Goal: Task Accomplishment & Management: Use online tool/utility

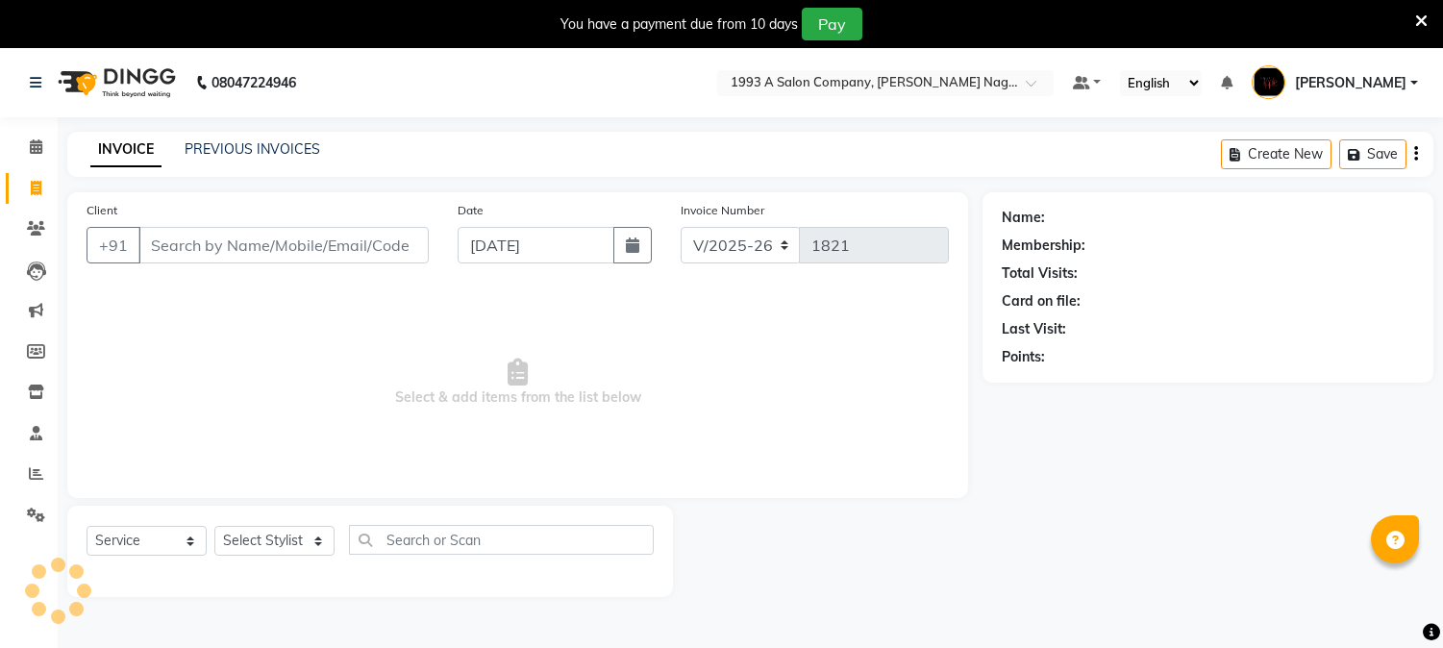
select select "144"
select select "service"
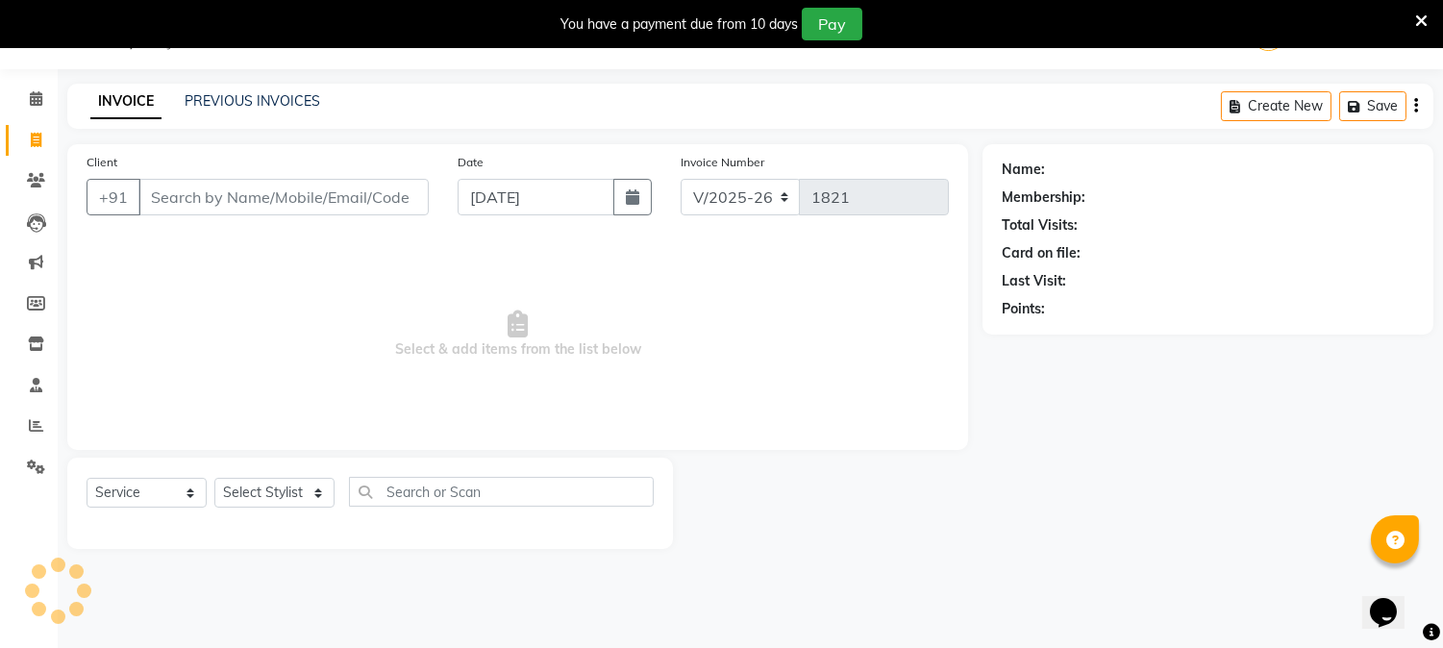
scroll to position [48, 0]
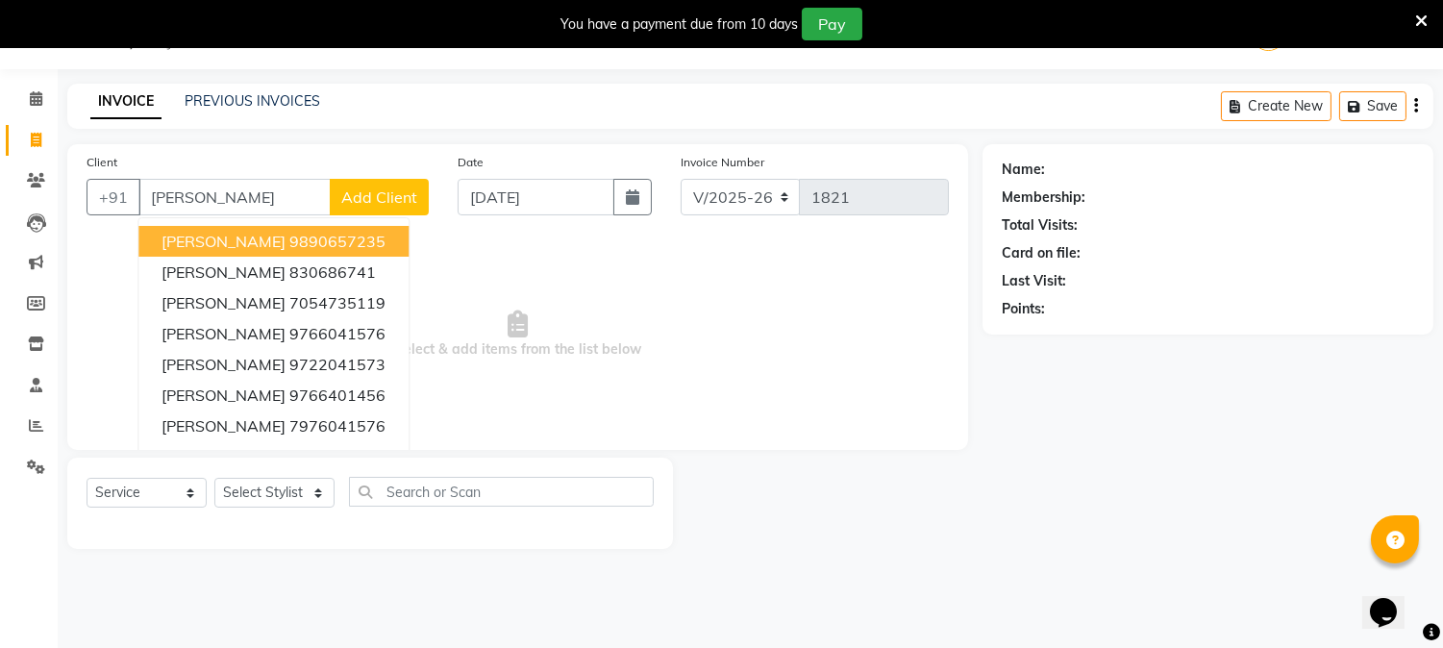
click at [289, 240] on ngb-highlight "9890657235" at bounding box center [337, 241] width 96 height 19
type input "9890657235"
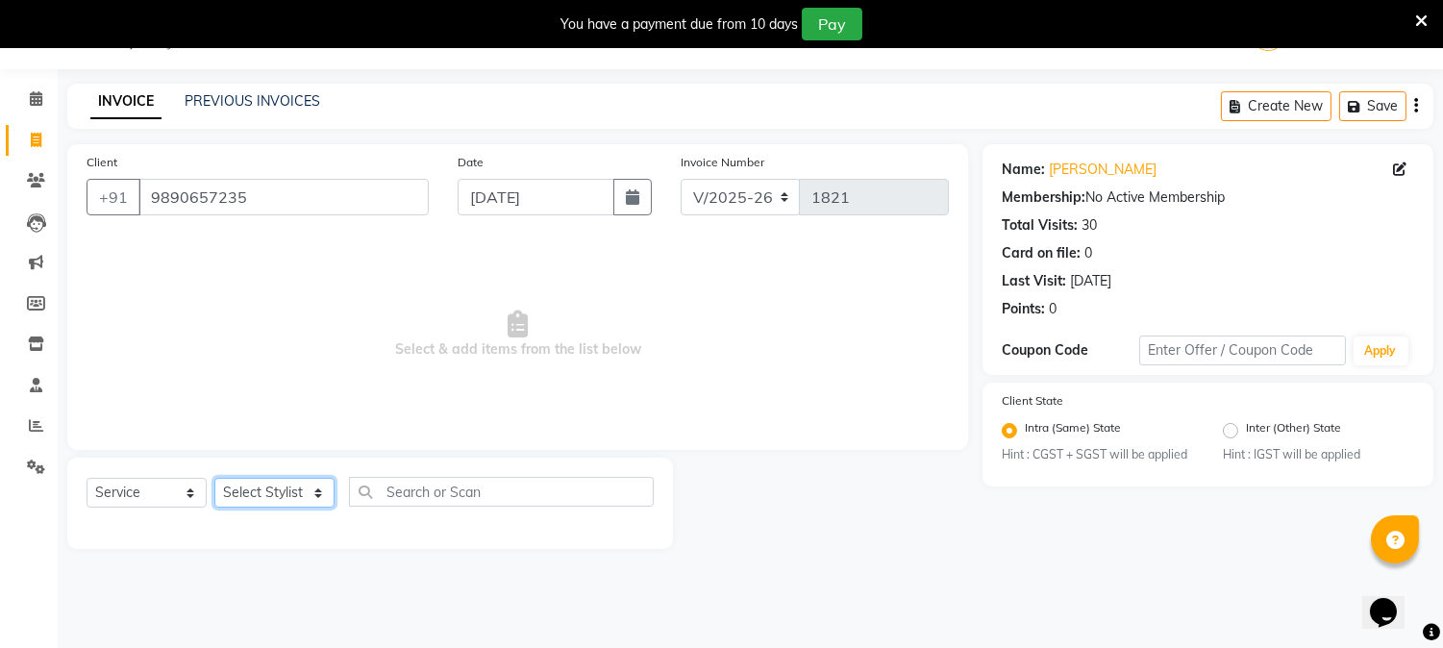
drag, startPoint x: 260, startPoint y: 496, endPoint x: 261, endPoint y: 485, distance: 11.6
click at [260, 496] on select "Select Stylist [PERSON_NAME] Mane [PERSON_NAME] Reception [PERSON_NAME] [PERSON…" at bounding box center [274, 493] width 120 height 30
select select "41565"
click at [214, 479] on select "Select Stylist [PERSON_NAME] Mane [PERSON_NAME] Reception [PERSON_NAME] [PERSON…" at bounding box center [274, 493] width 120 height 30
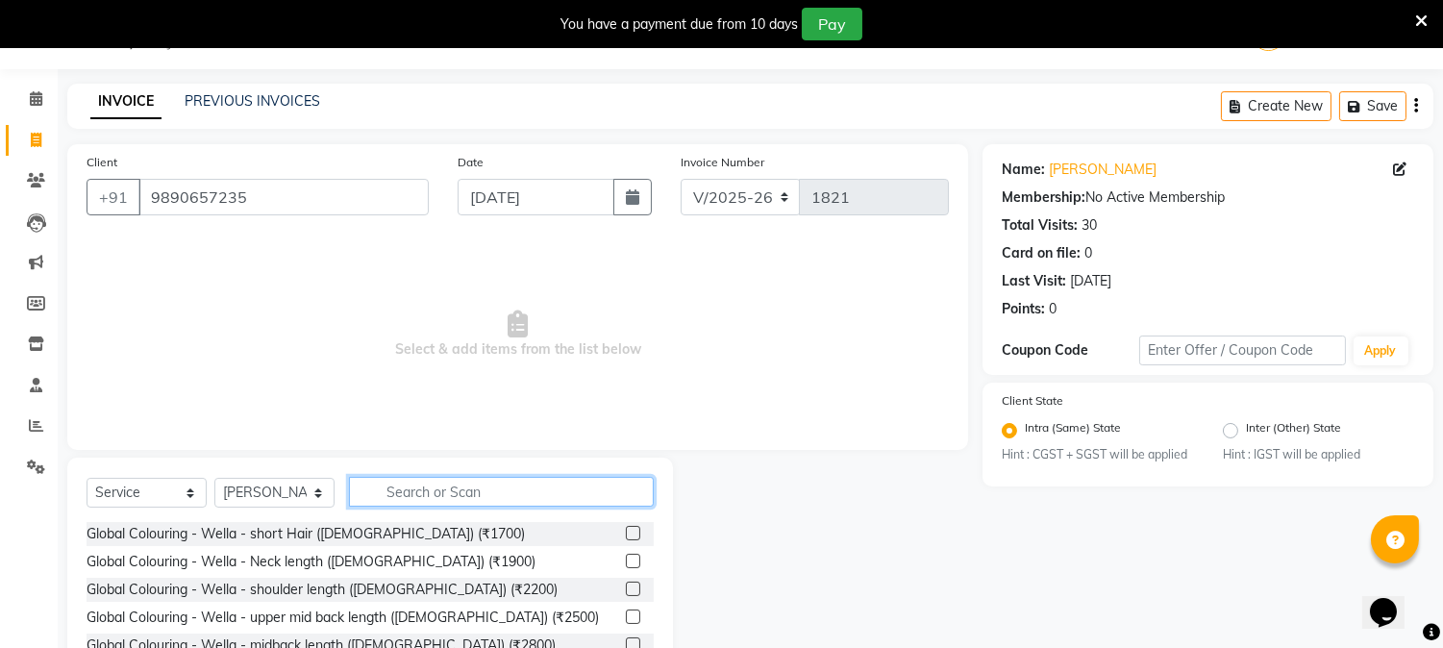
click at [578, 489] on input "text" at bounding box center [501, 492] width 305 height 30
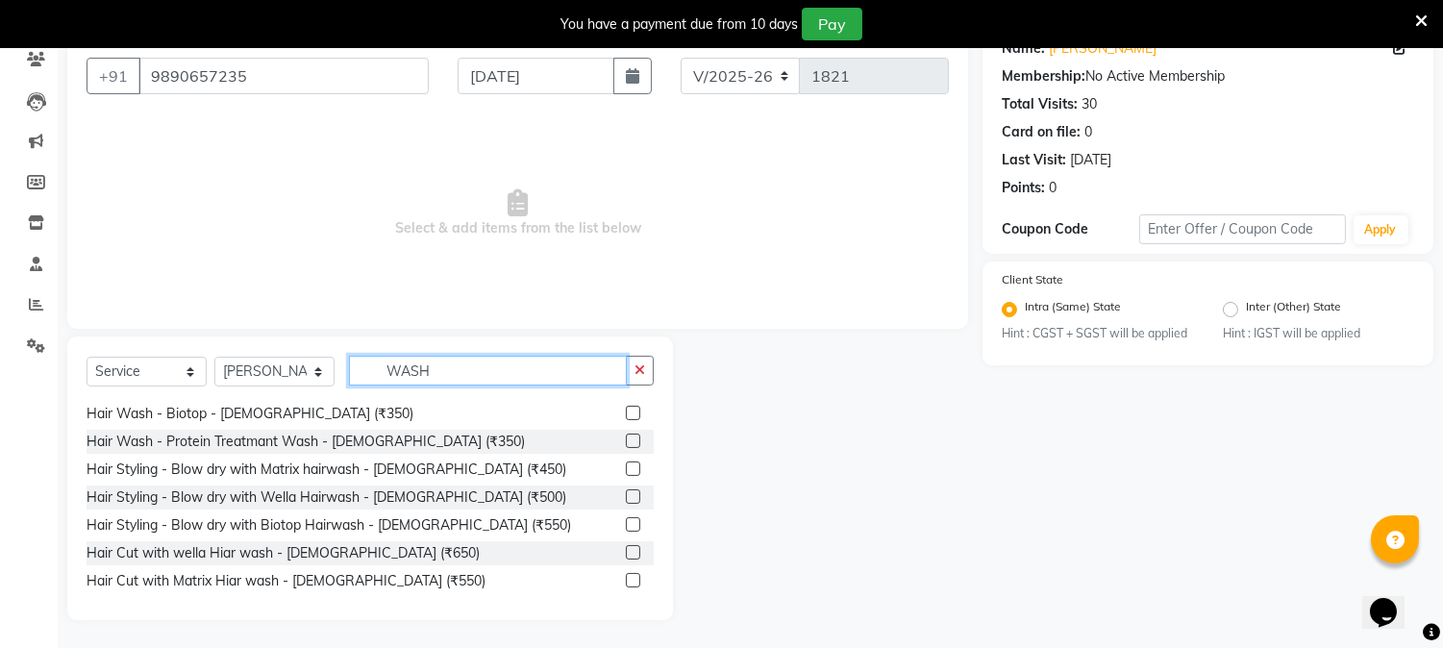
scroll to position [534, 0]
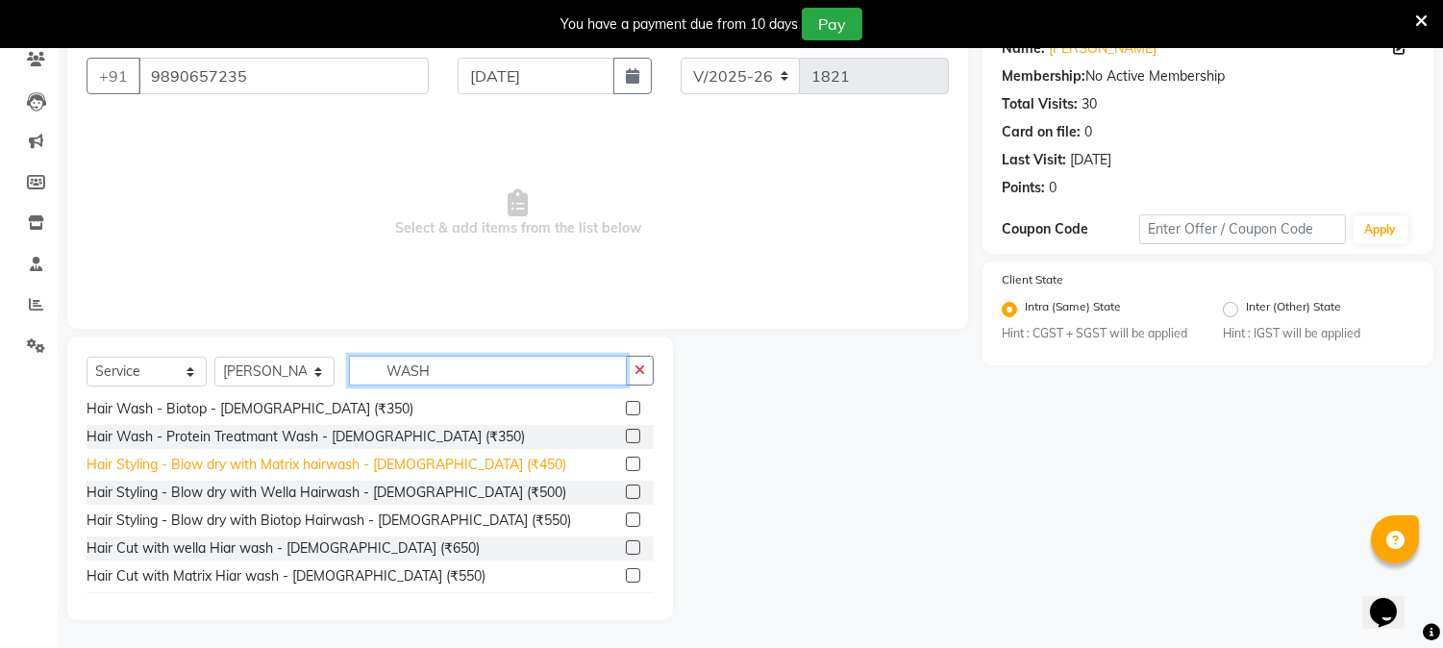
type input "WASH"
click at [335, 465] on div "Hair Styling - Blow dry with Matrix hairwash - [DEMOGRAPHIC_DATA] (₹450)" at bounding box center [327, 465] width 480 height 20
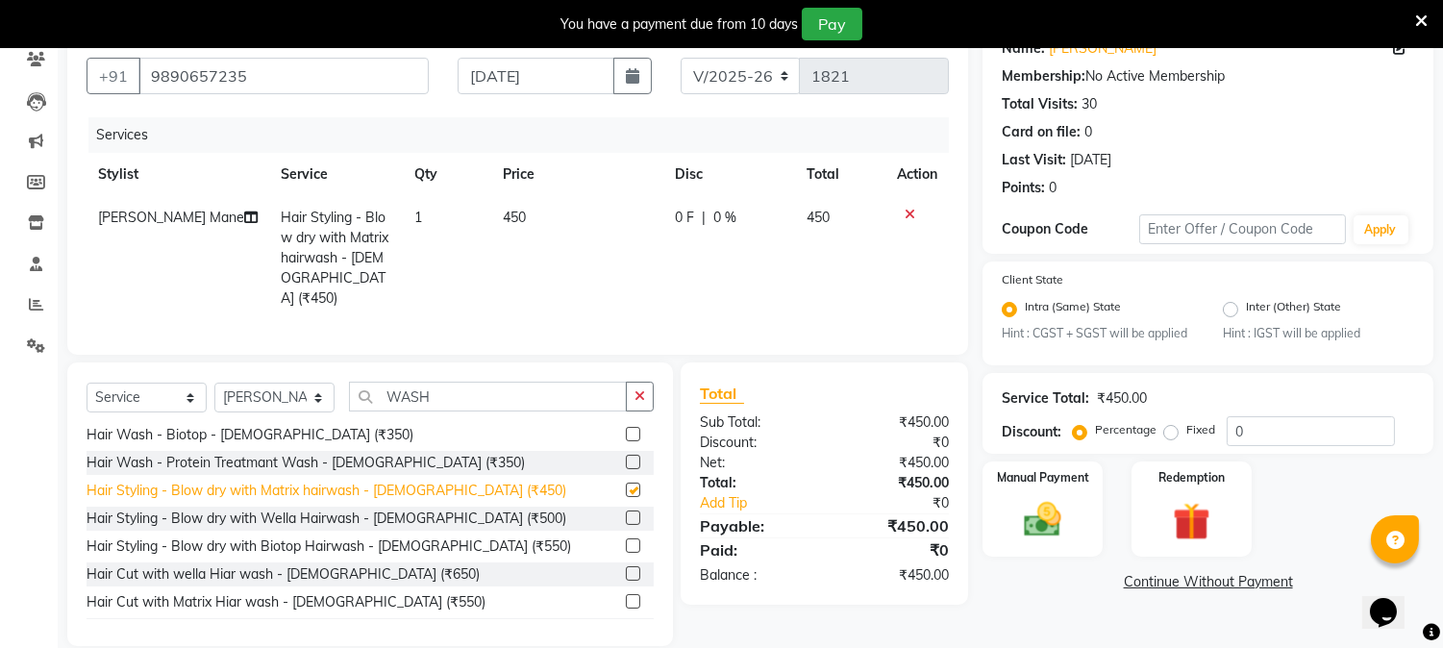
checkbox input "false"
click at [998, 519] on div "Manual Payment" at bounding box center [1043, 509] width 125 height 98
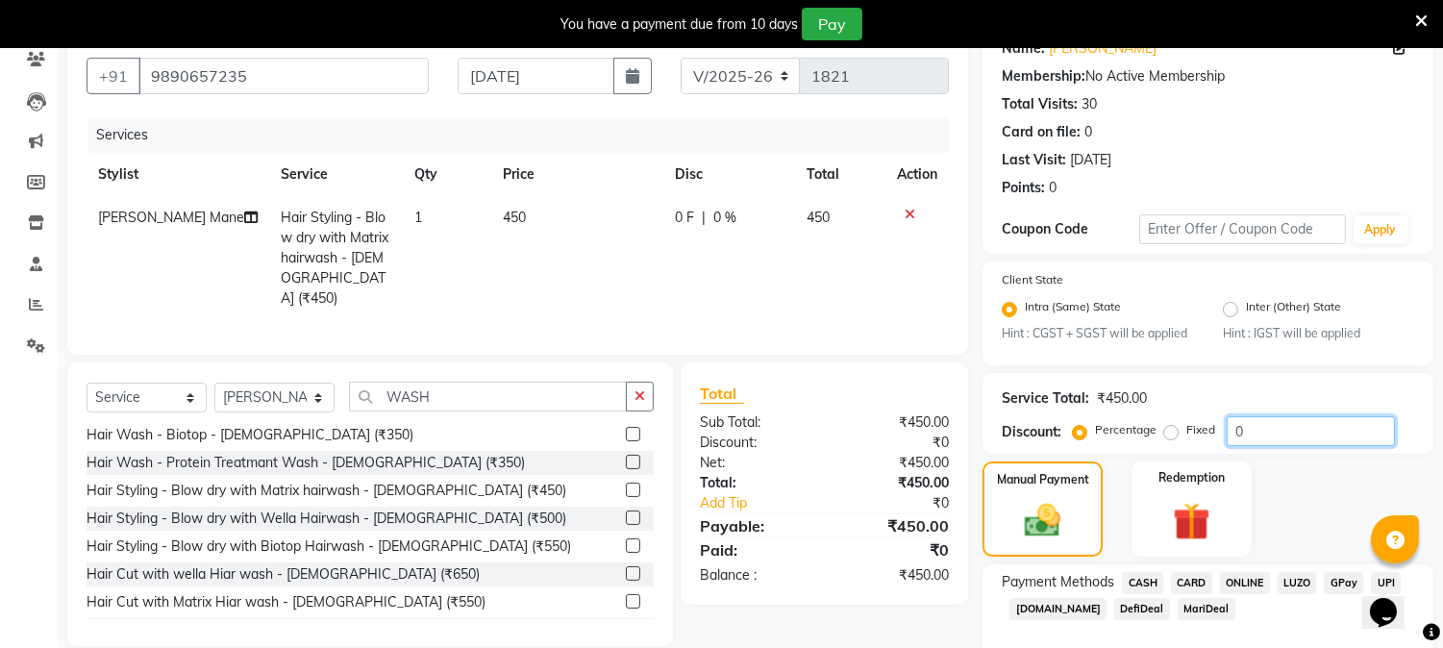
click at [1261, 430] on input "0" at bounding box center [1311, 431] width 168 height 30
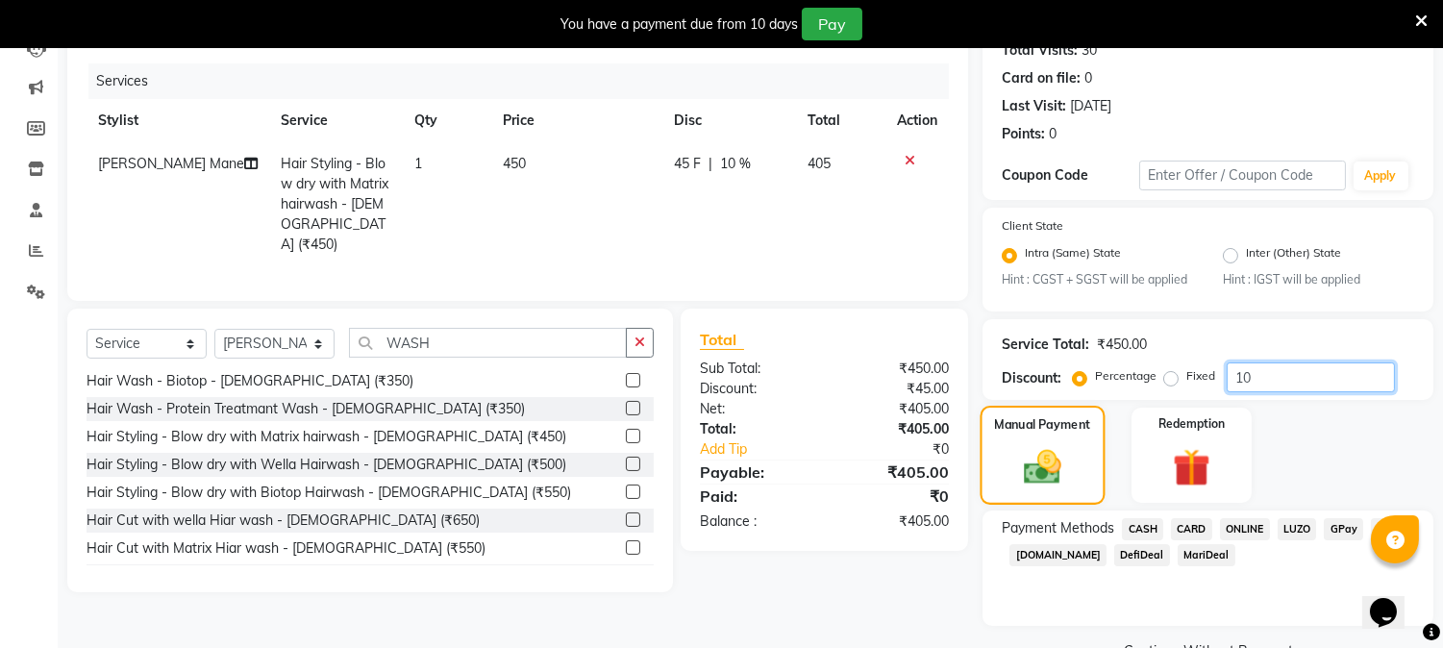
scroll to position [269, 0]
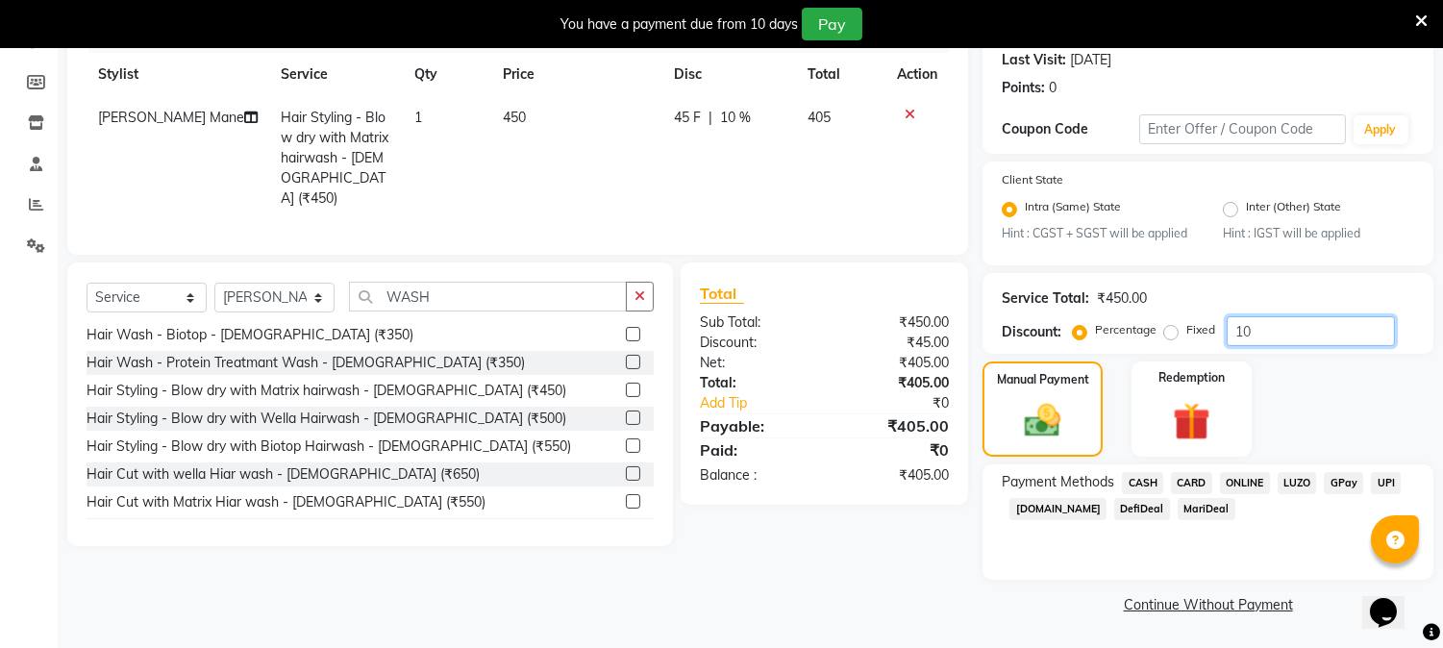
type input "10"
click at [1242, 477] on span "ONLINE" at bounding box center [1245, 483] width 50 height 22
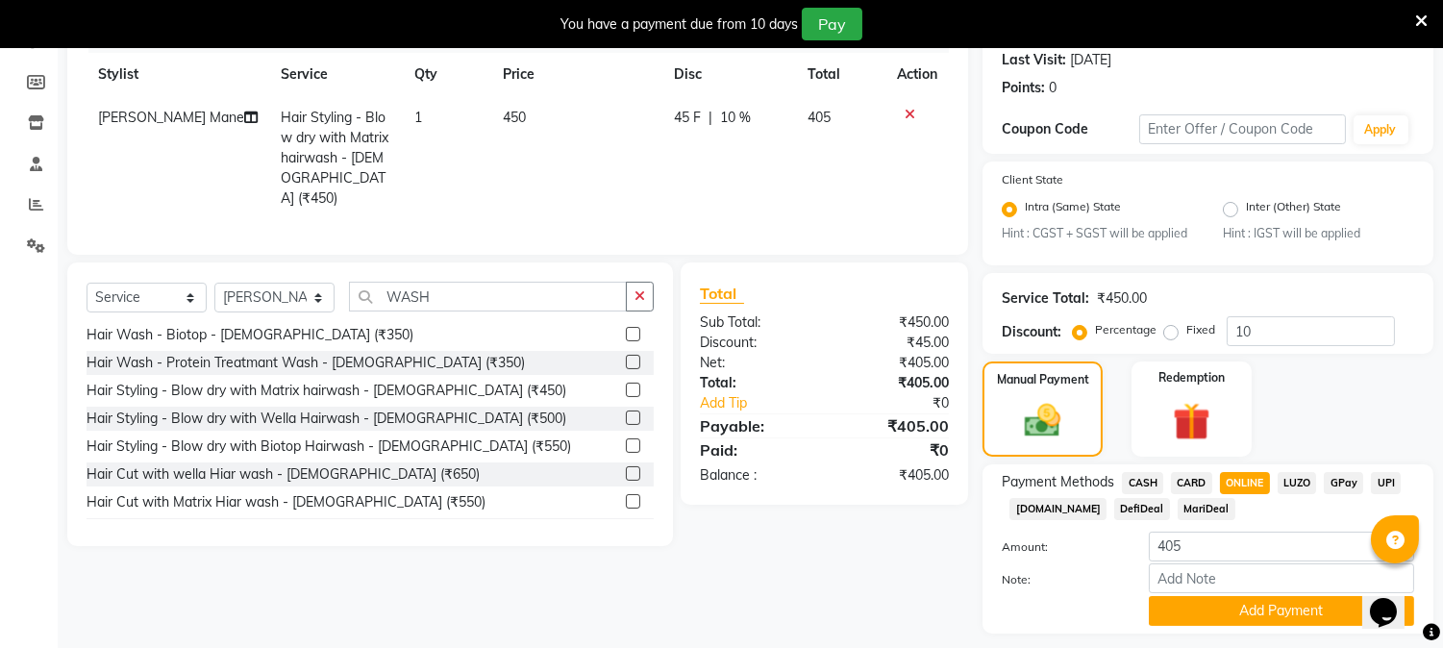
scroll to position [323, 0]
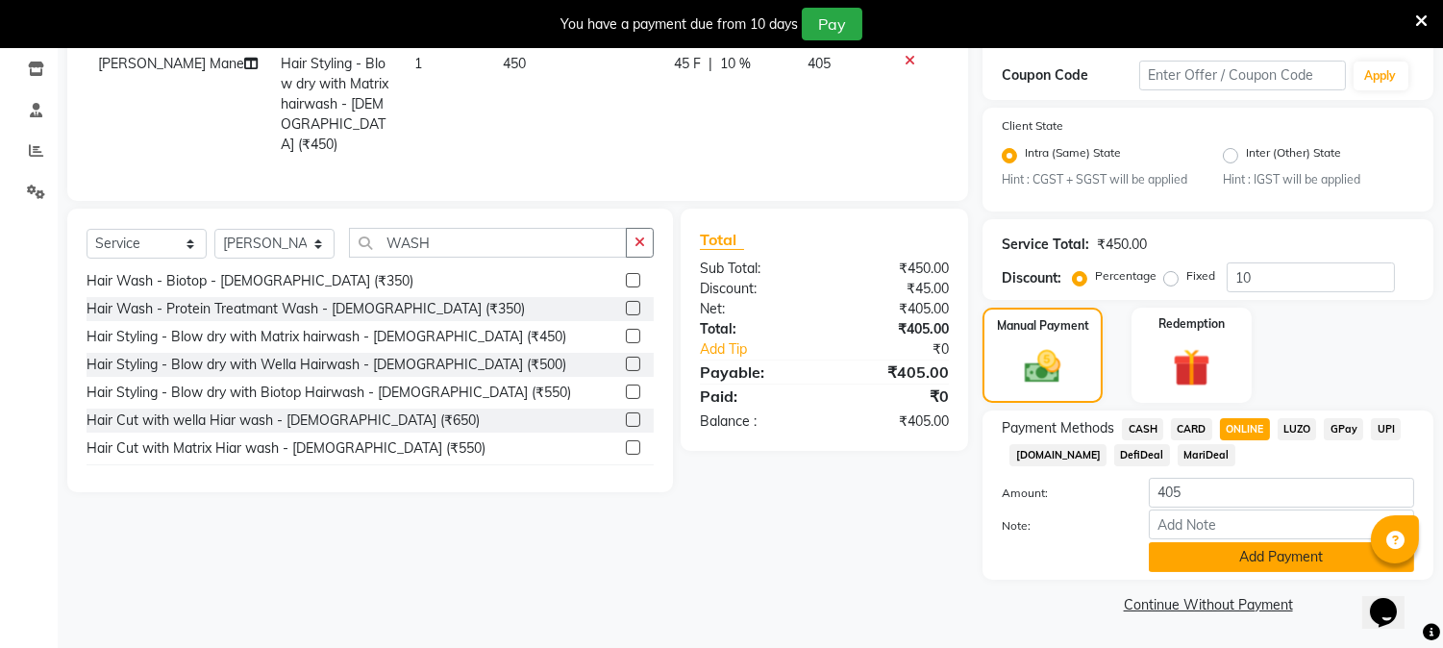
click at [1241, 550] on button "Add Payment" at bounding box center [1281, 557] width 265 height 30
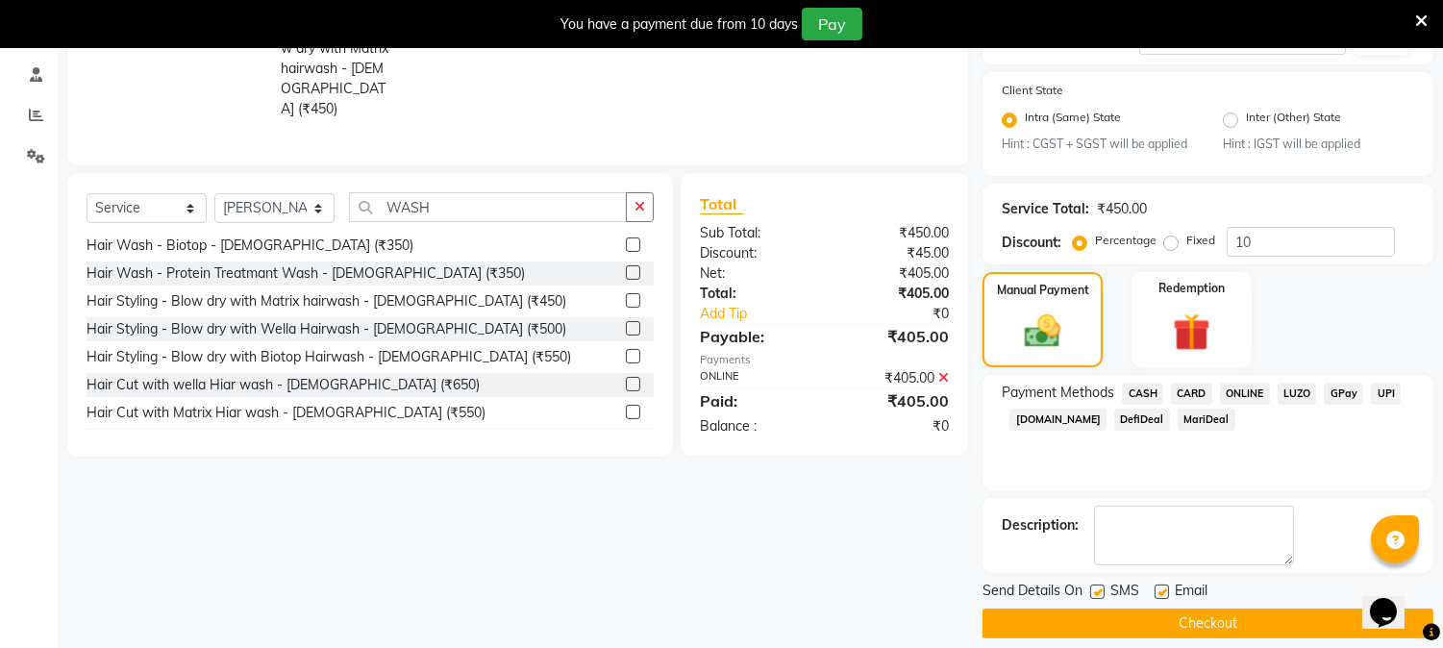
scroll to position [378, 0]
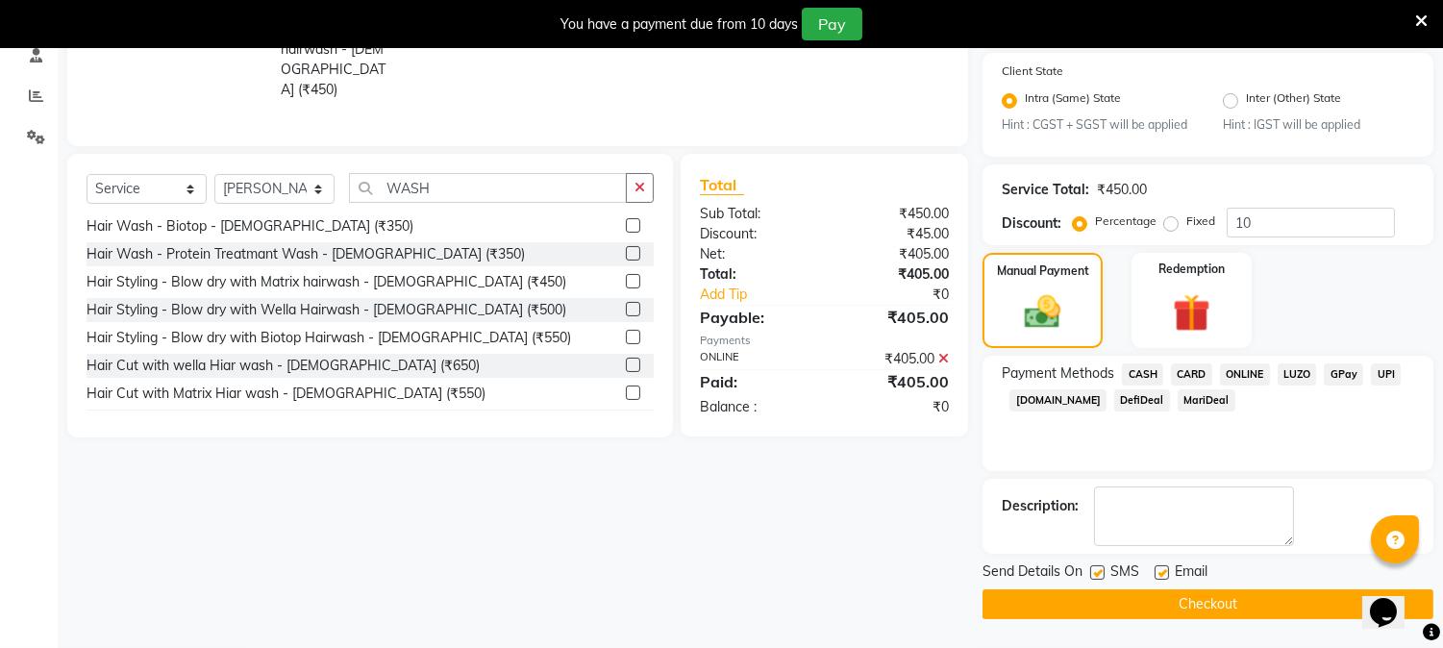
click at [1203, 609] on button "Checkout" at bounding box center [1208, 604] width 451 height 30
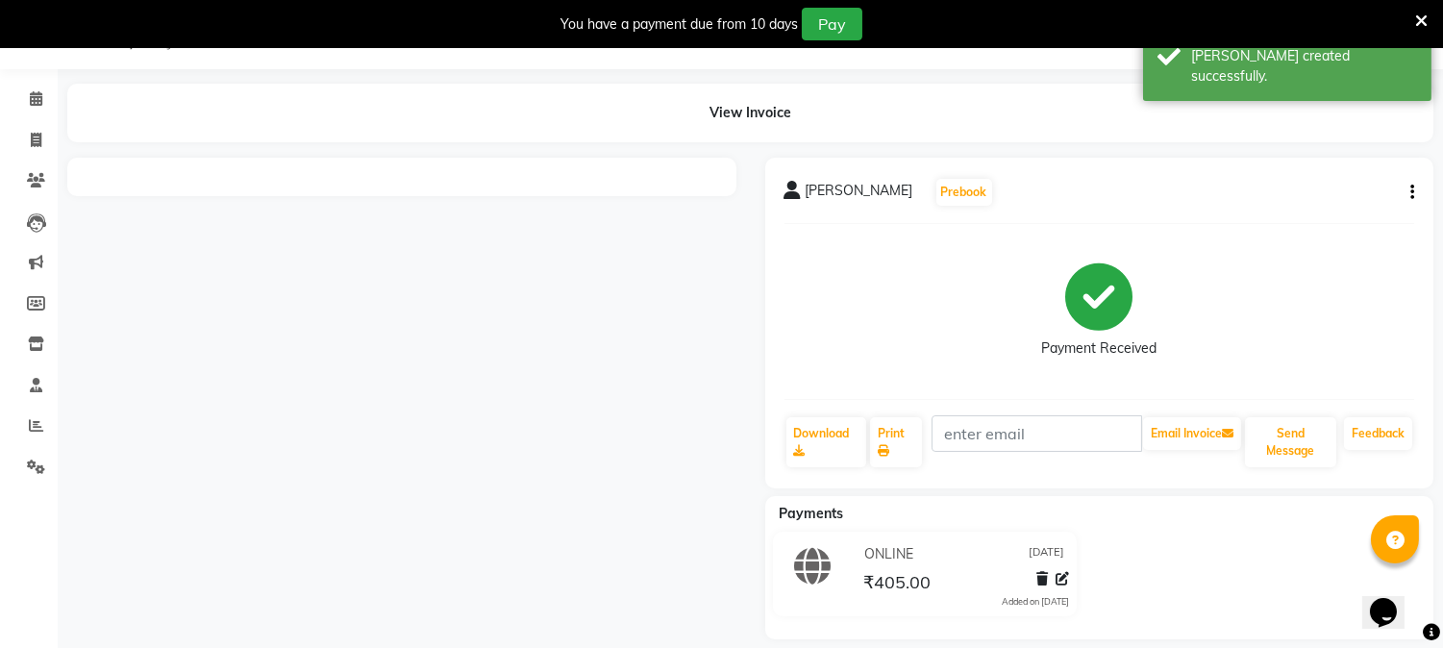
scroll to position [155, 0]
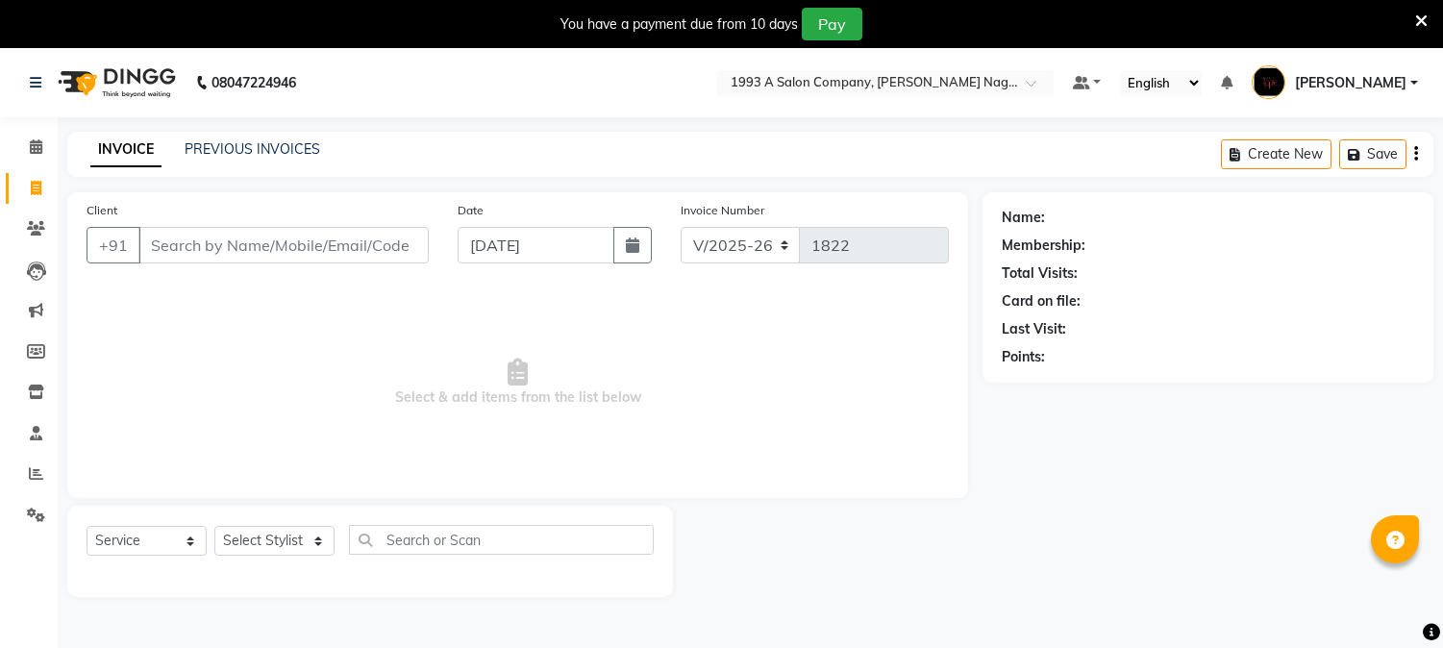
select select "144"
select select "service"
select select "4174"
click at [214, 527] on select "Select Stylist [PERSON_NAME] Mane [PERSON_NAME] Reception [PERSON_NAME] [PERSON…" at bounding box center [274, 541] width 120 height 30
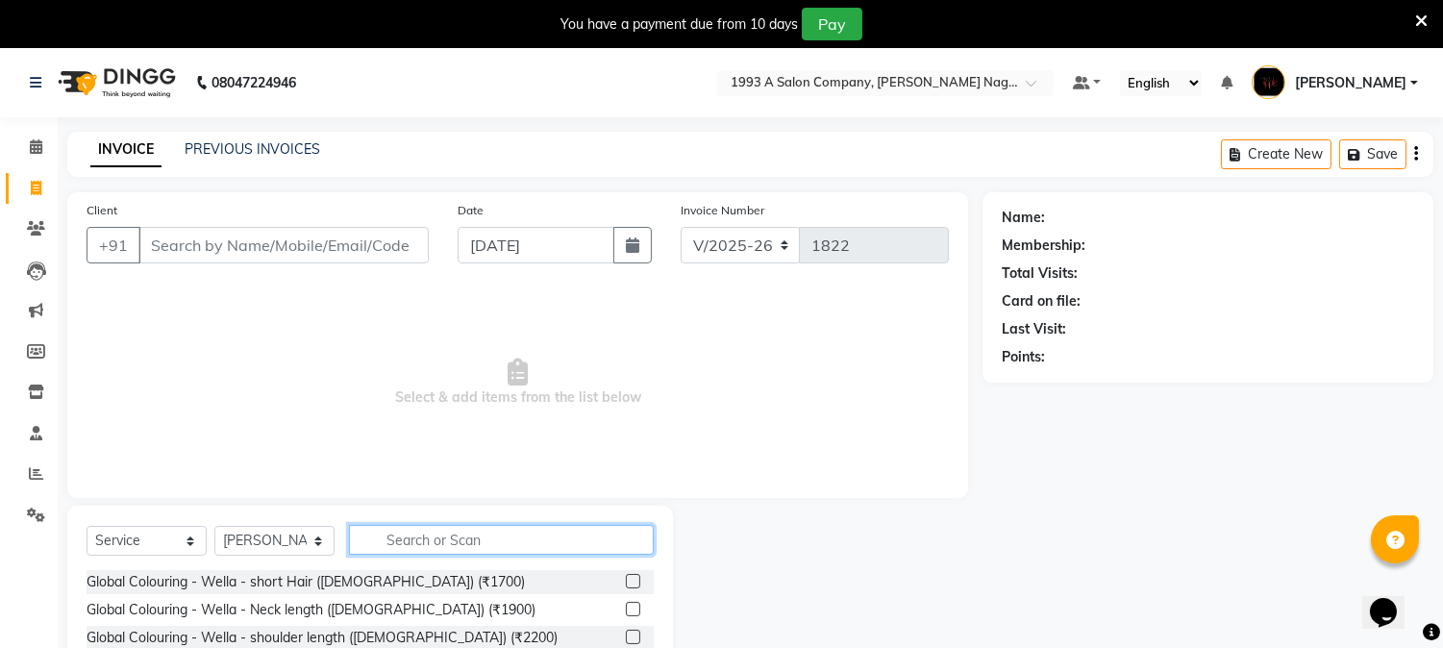
click at [410, 544] on input "text" at bounding box center [501, 540] width 305 height 30
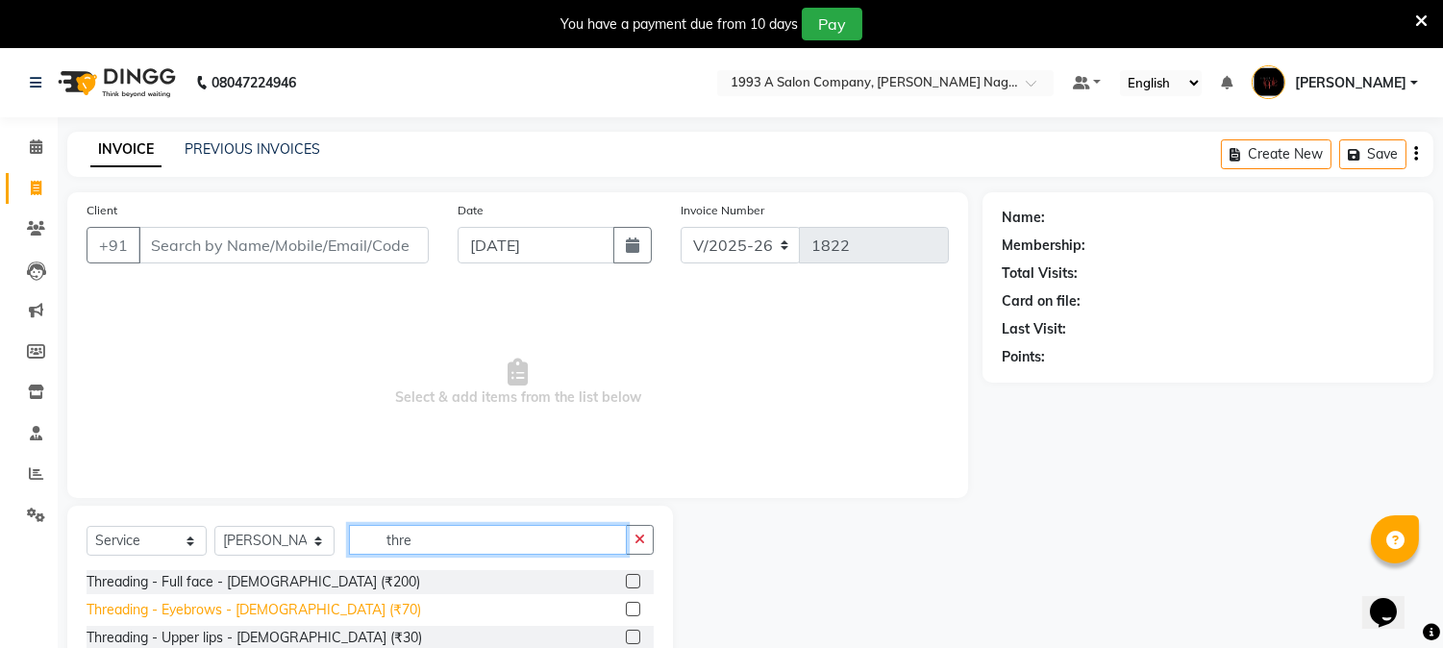
type input "thre"
click at [271, 611] on div "Threading - Eyebrows - [DEMOGRAPHIC_DATA] (₹70)" at bounding box center [254, 610] width 335 height 20
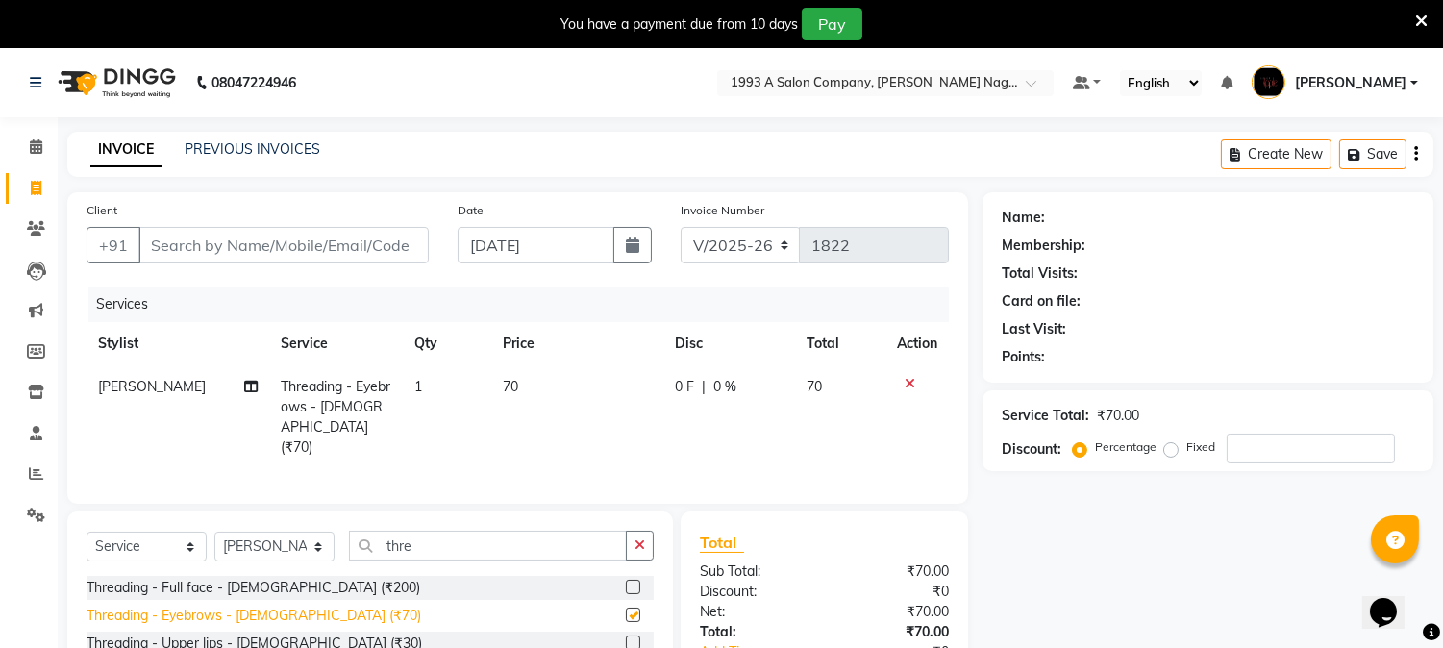
checkbox input "false"
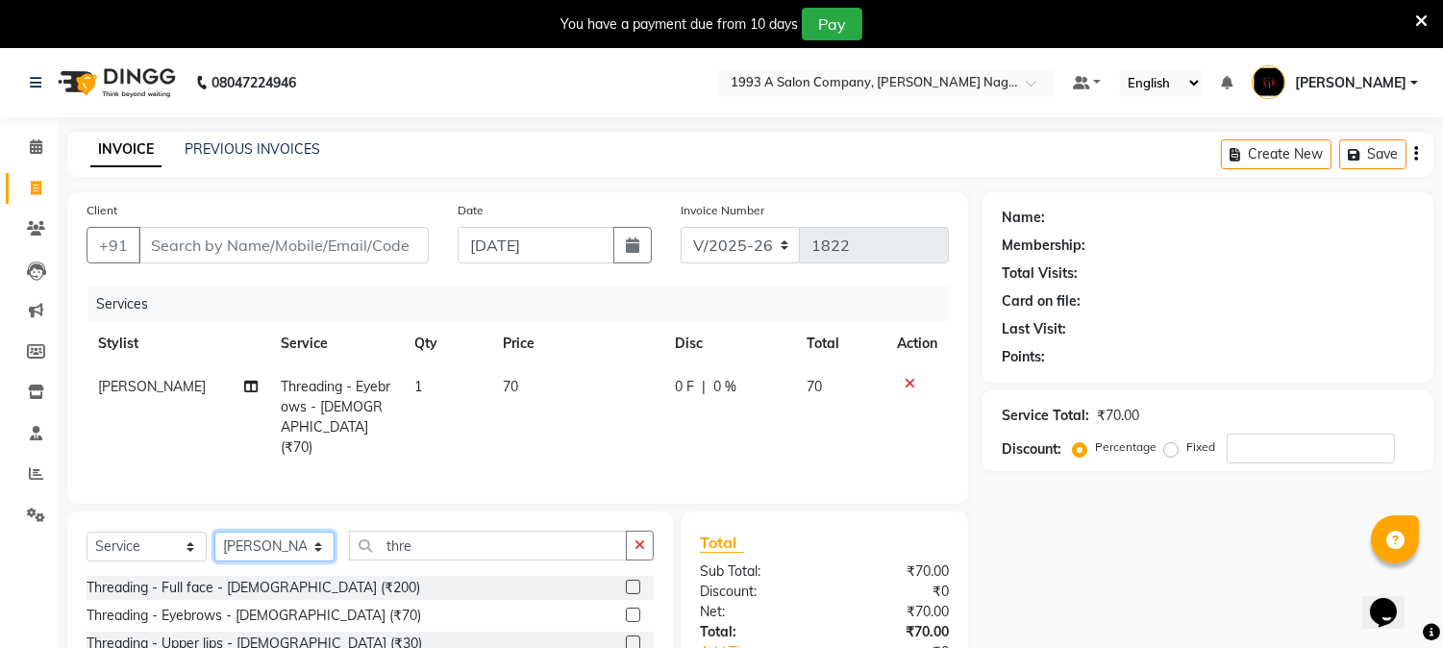
click at [313, 545] on select "Select Stylist [PERSON_NAME] Mane [PERSON_NAME] Reception [PERSON_NAME] [PERSON…" at bounding box center [274, 547] width 120 height 30
select select "41565"
click at [214, 532] on select "Select Stylist [PERSON_NAME] Mane [PERSON_NAME] Reception [PERSON_NAME] [PERSON…" at bounding box center [274, 547] width 120 height 30
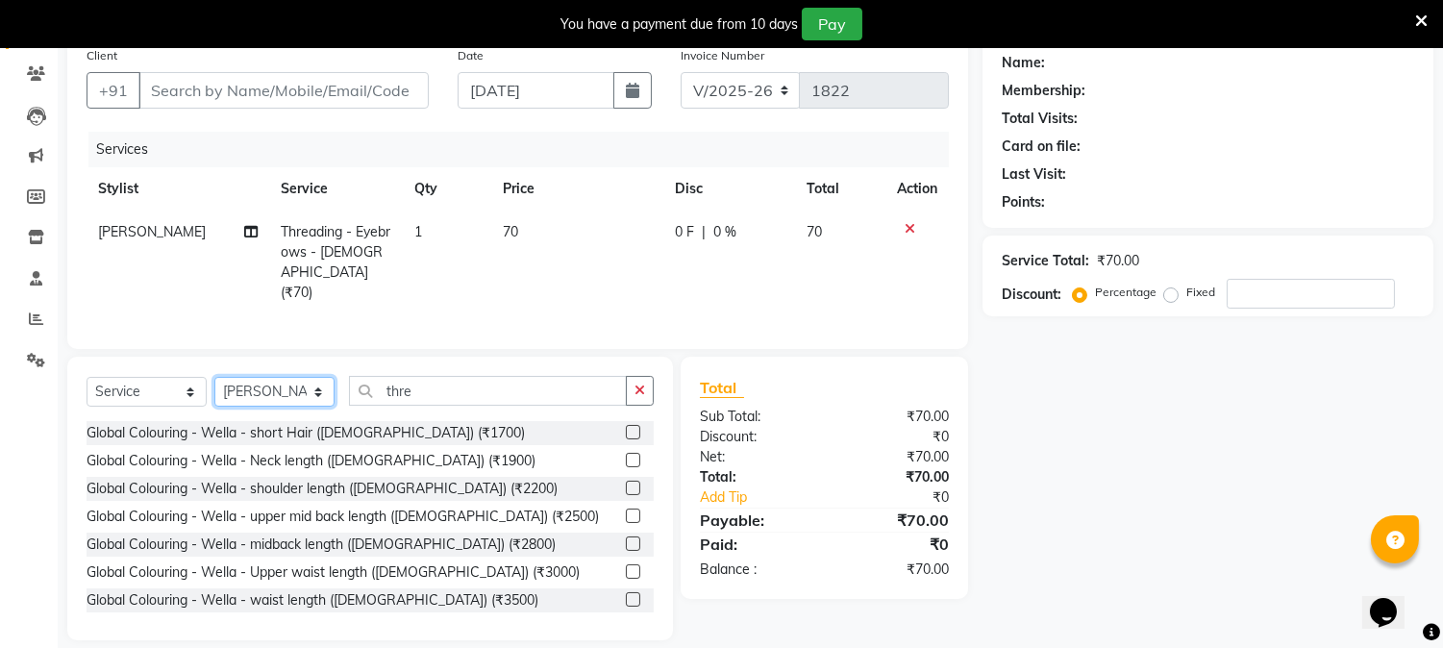
scroll to position [171, 0]
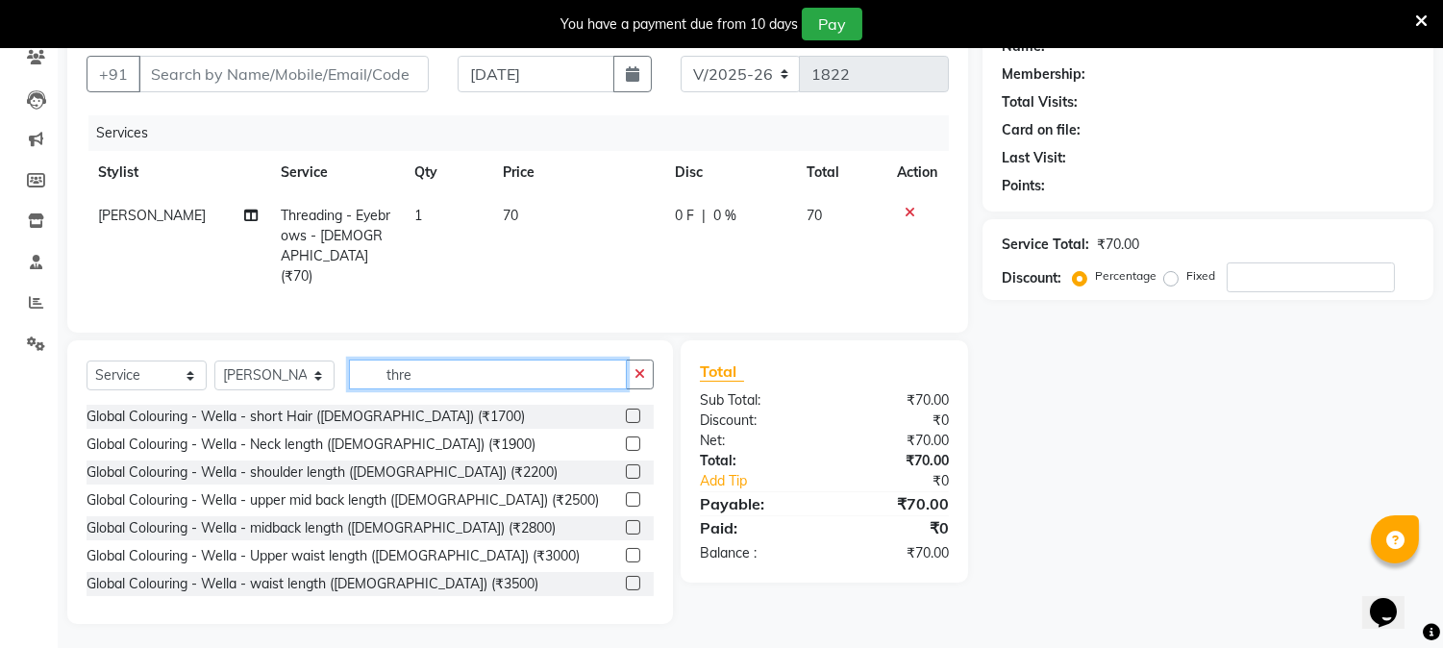
click at [455, 369] on input "thre" at bounding box center [488, 375] width 278 height 30
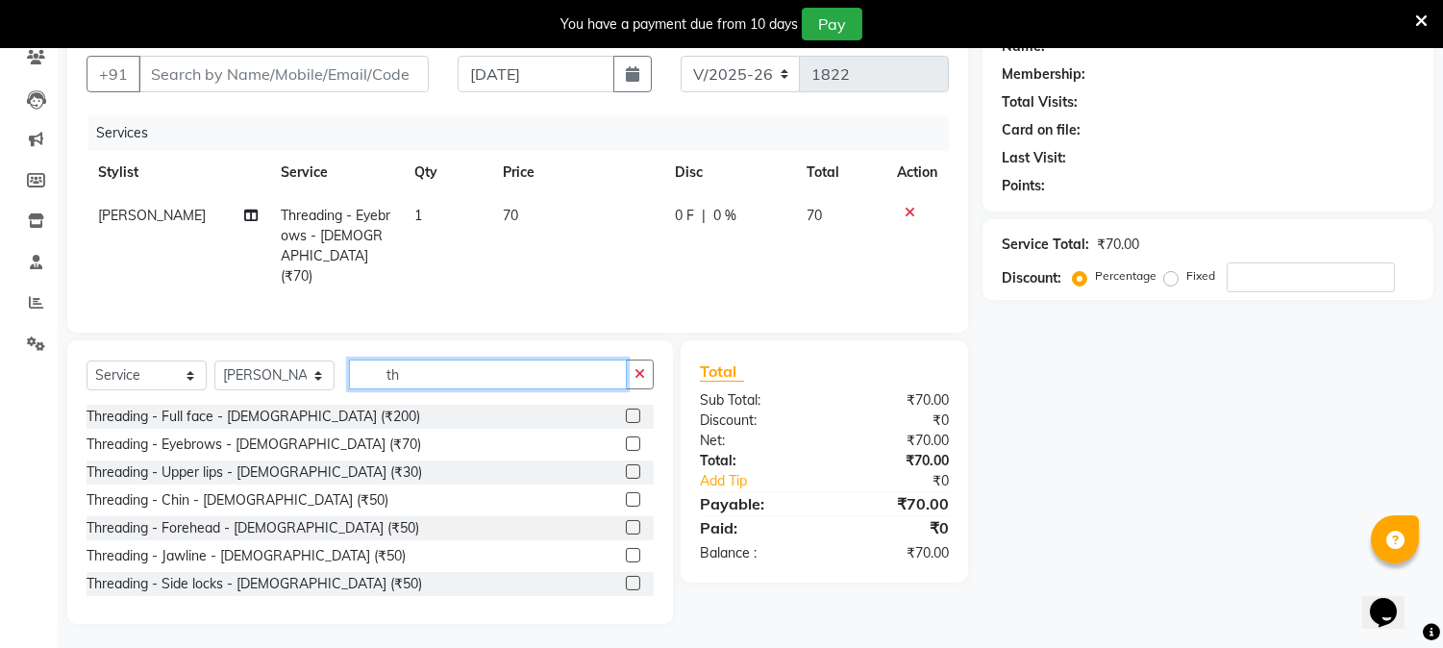
type input "t"
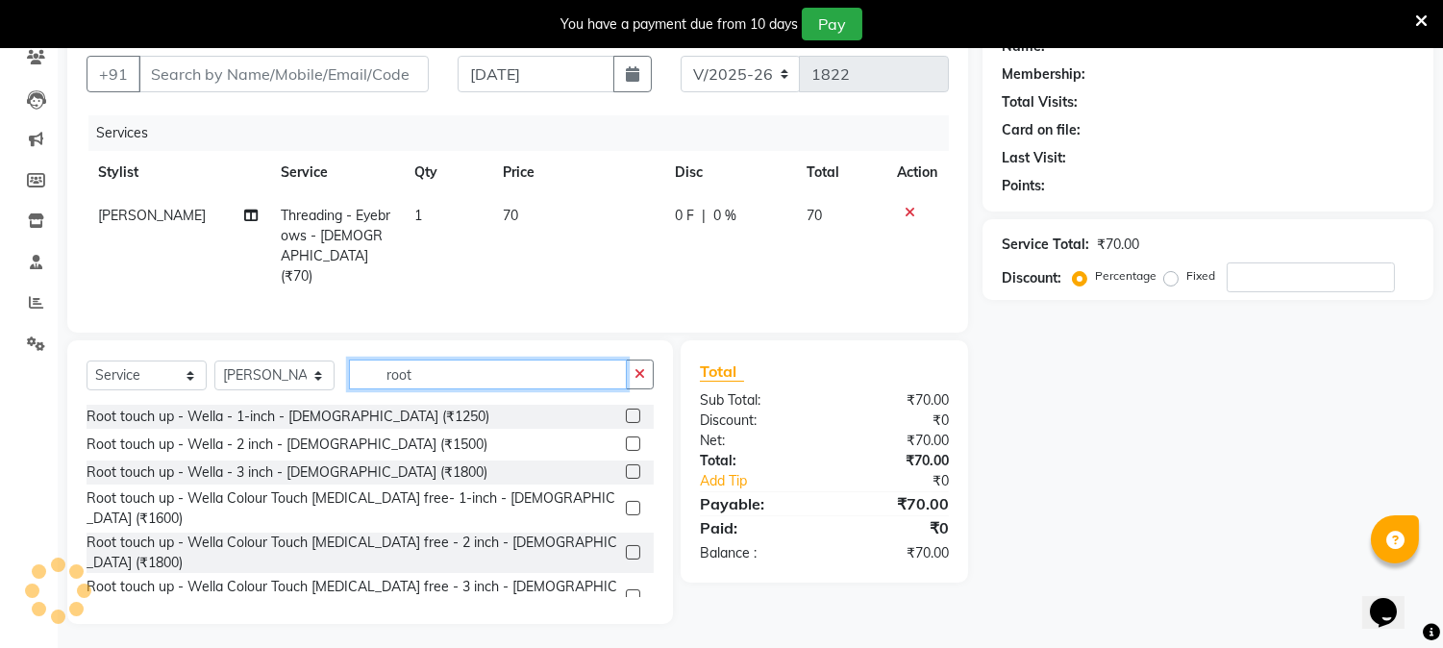
scroll to position [146, 0]
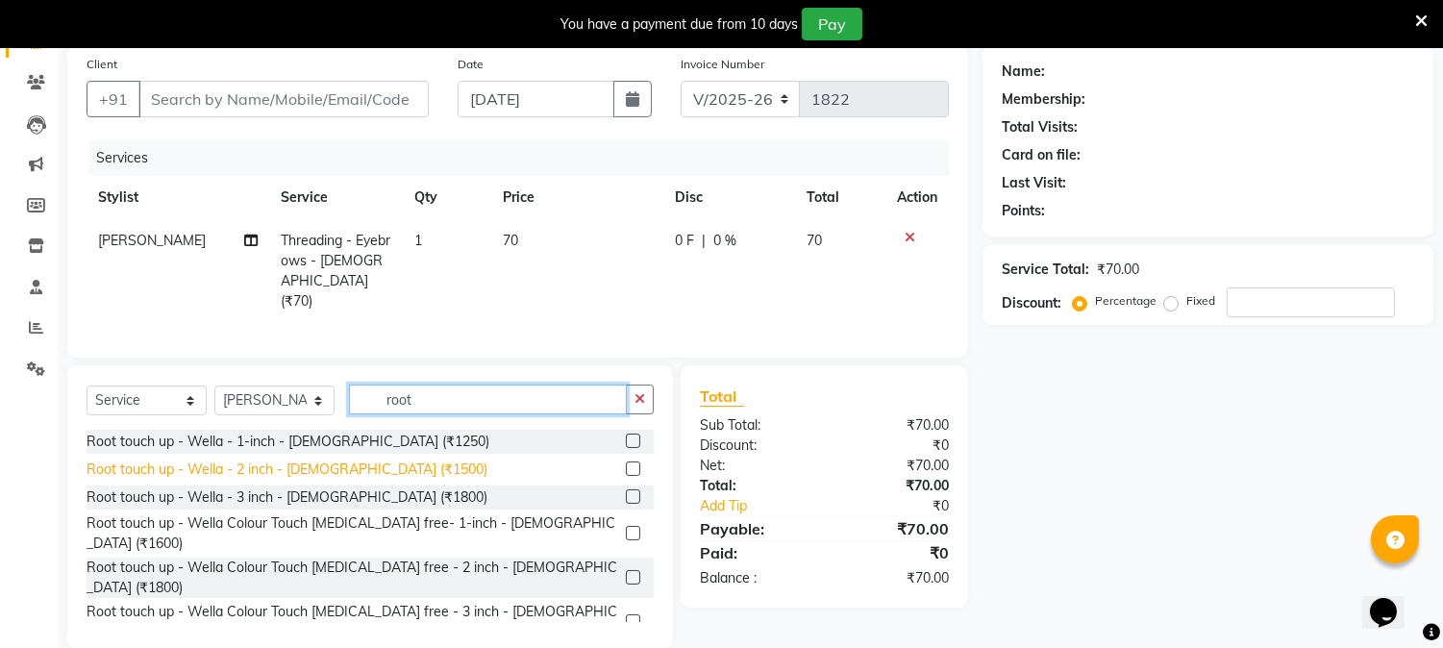
type input "root"
click at [359, 467] on div "Root touch up - Wella - 2 inch - [DEMOGRAPHIC_DATA] (₹1500)" at bounding box center [287, 470] width 401 height 20
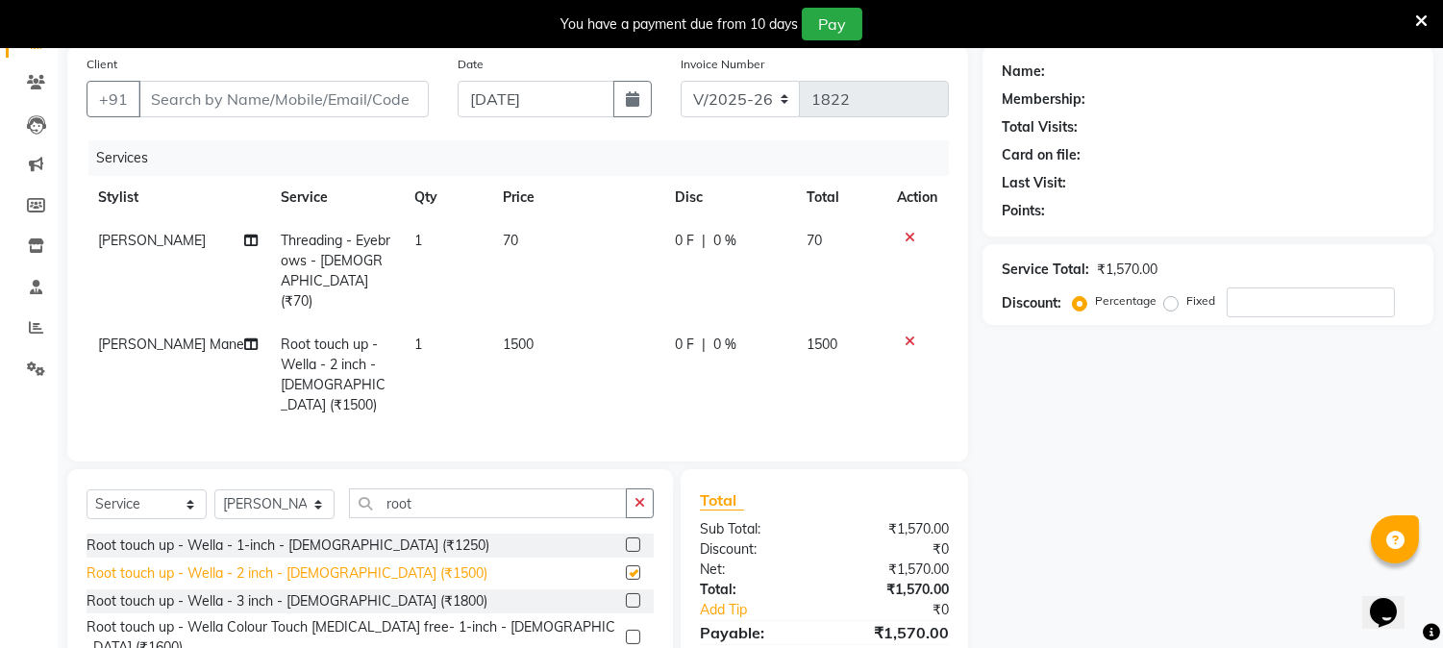
checkbox input "false"
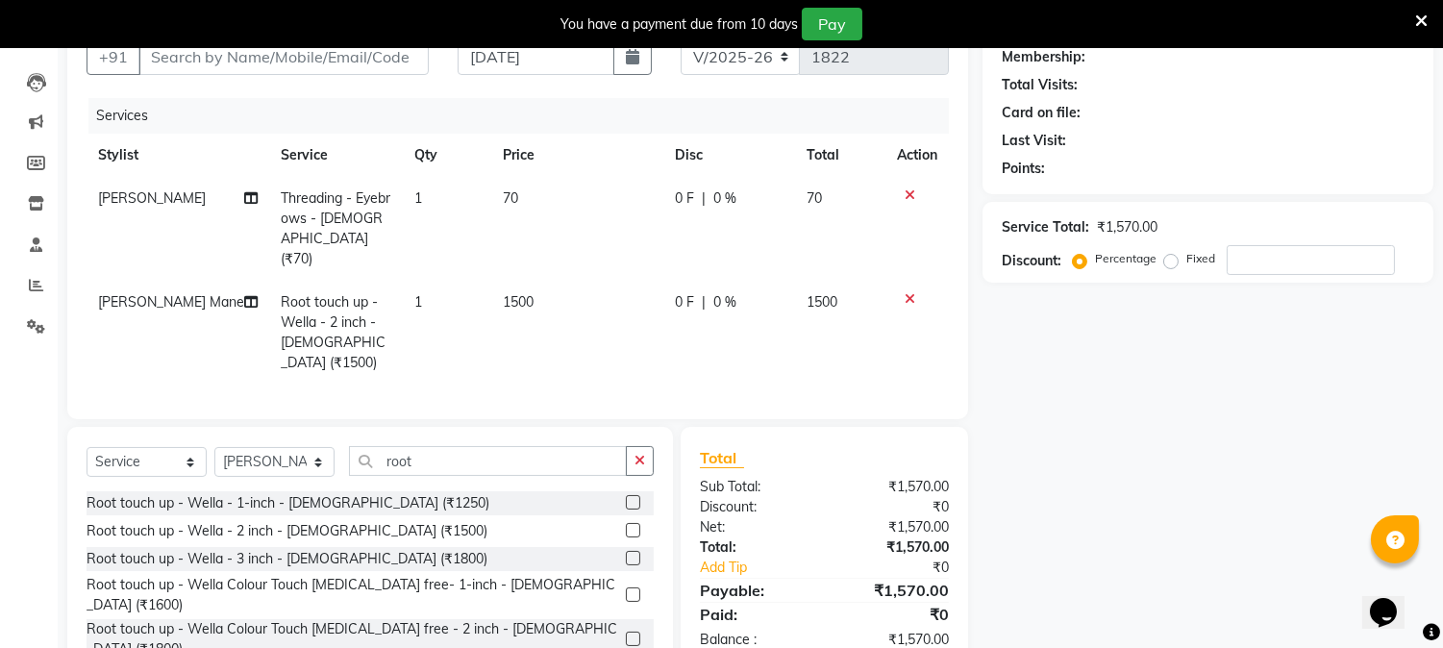
scroll to position [229, 0]
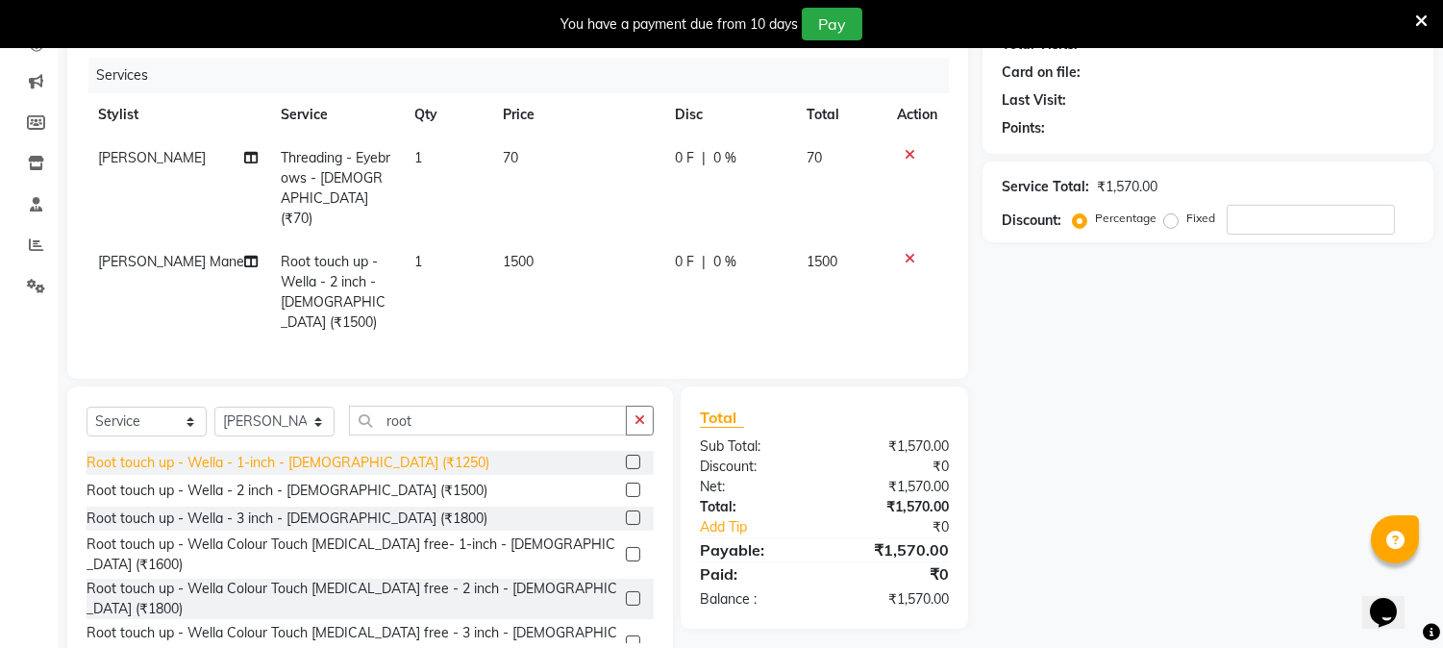
click at [359, 453] on div "Root touch up - Wella - 1-inch - [DEMOGRAPHIC_DATA] (₹1250)" at bounding box center [288, 463] width 403 height 20
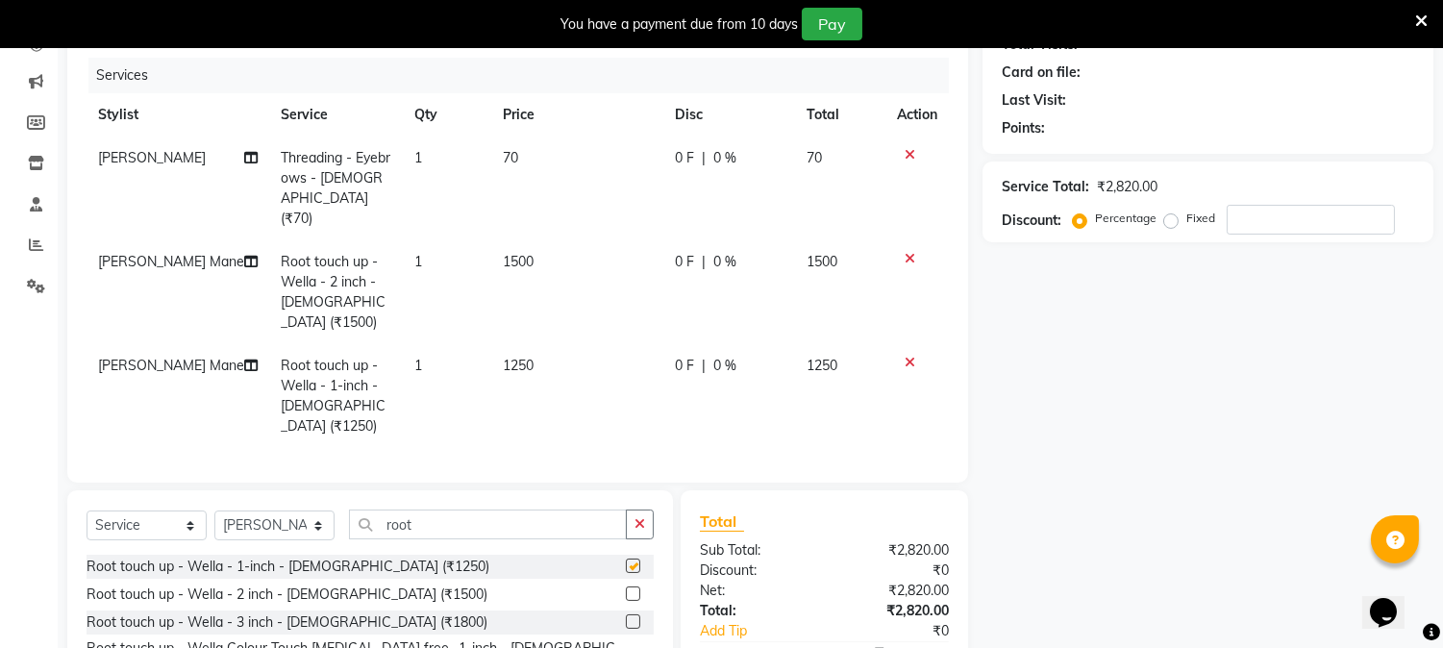
checkbox input "false"
click at [915, 252] on div at bounding box center [917, 258] width 40 height 13
click at [906, 252] on icon at bounding box center [910, 258] width 11 height 13
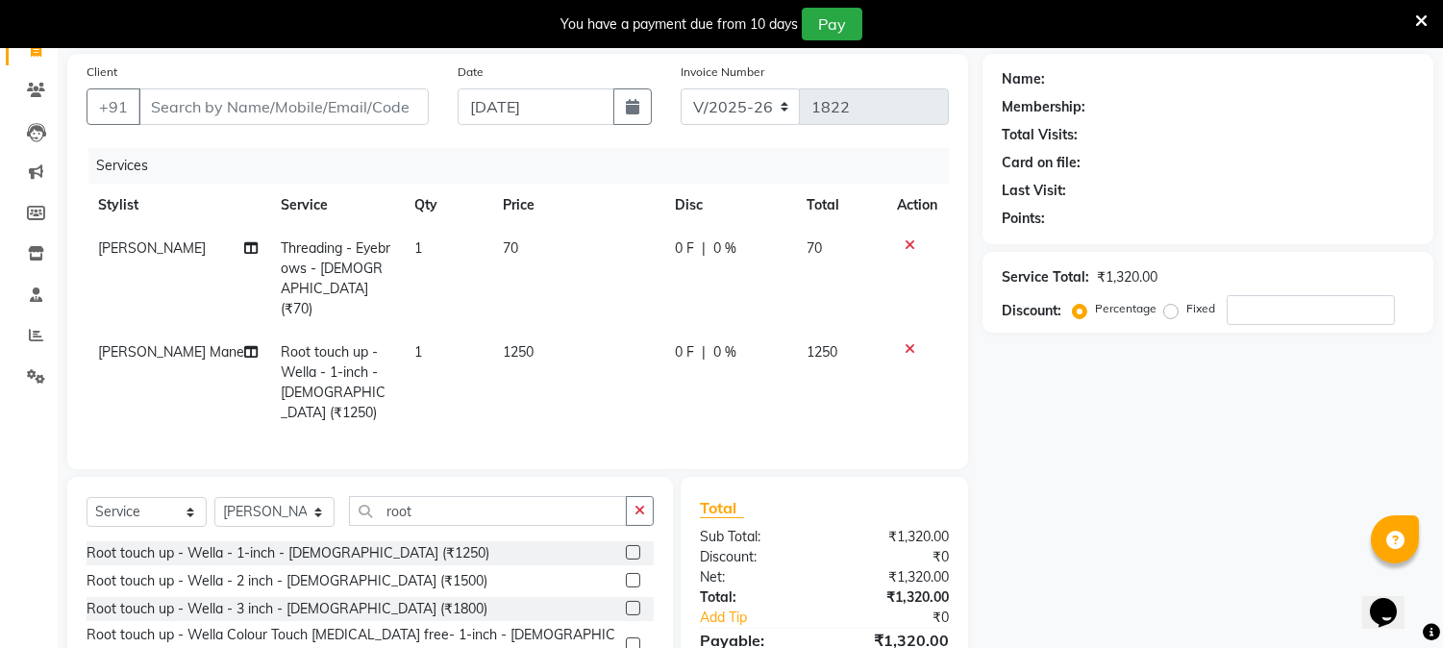
scroll to position [0, 0]
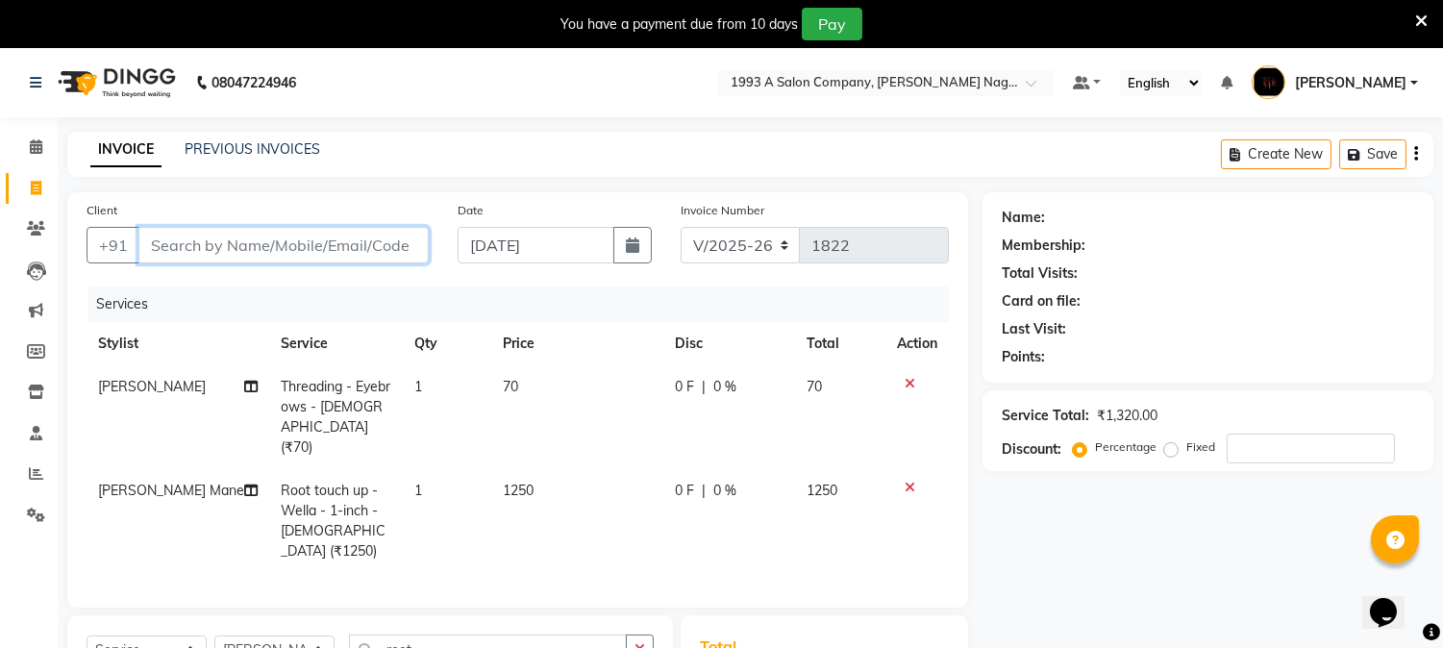
click at [322, 250] on input "Client" at bounding box center [283, 245] width 290 height 37
type input "9"
type input "0"
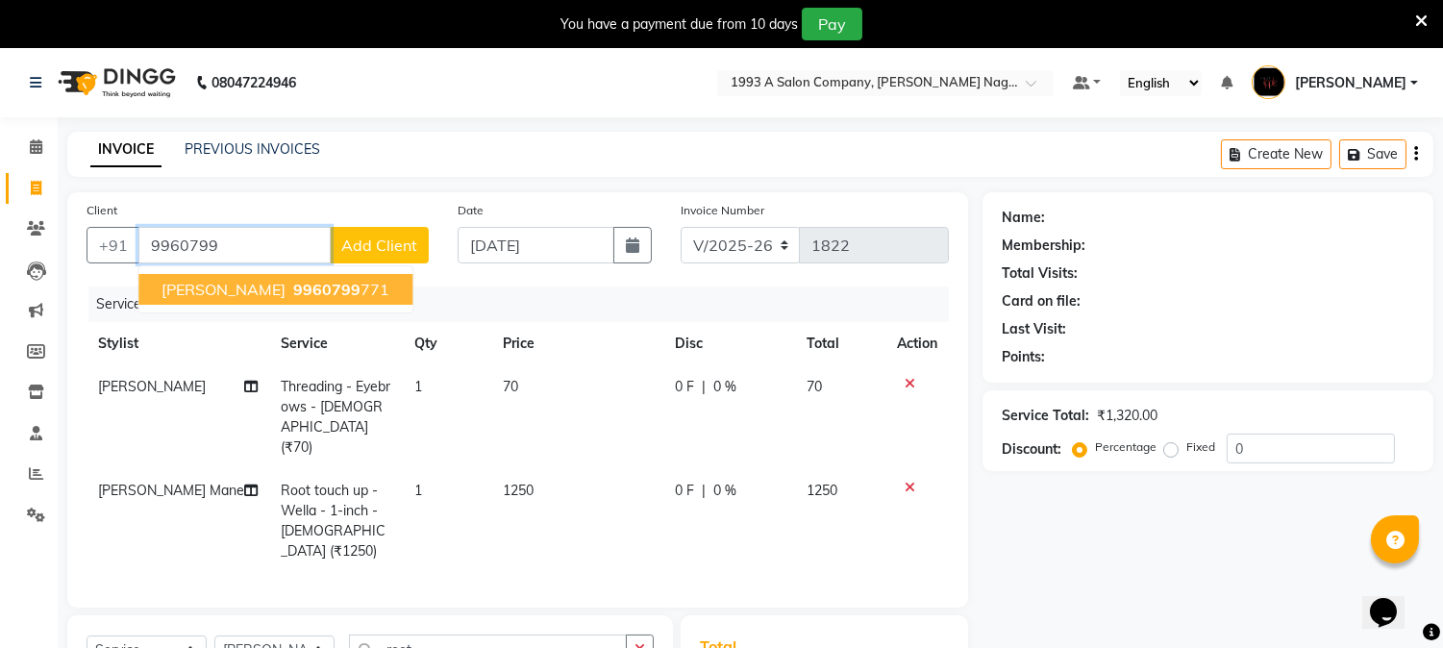
click at [310, 286] on button "chaya 9960799 771" at bounding box center [275, 289] width 274 height 31
type input "9960799771"
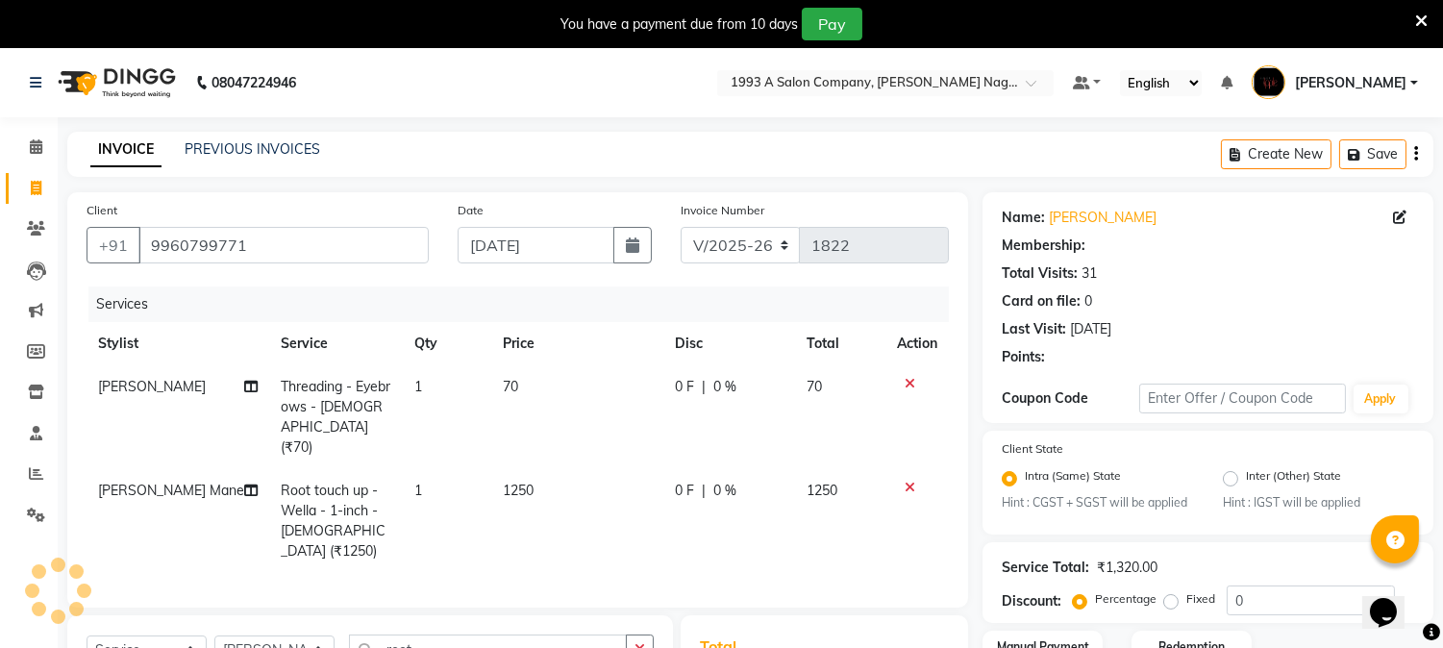
select select "1: Object"
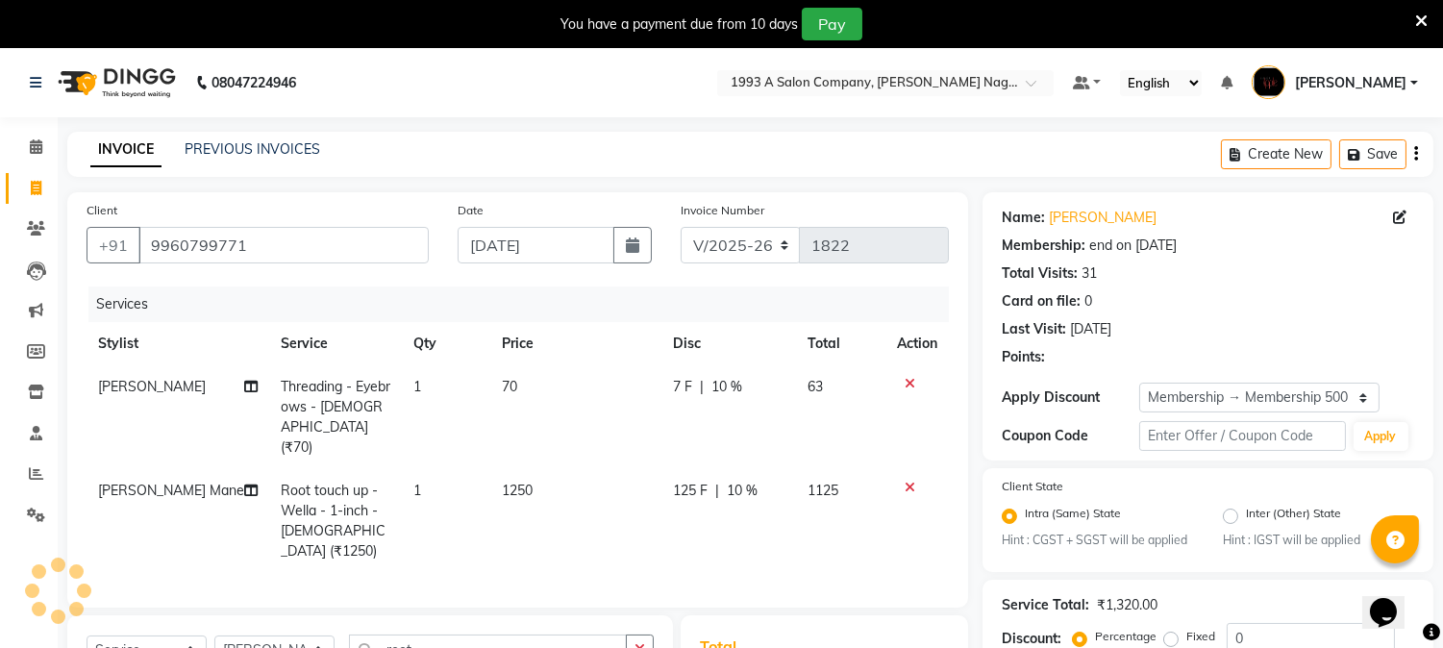
type input "10"
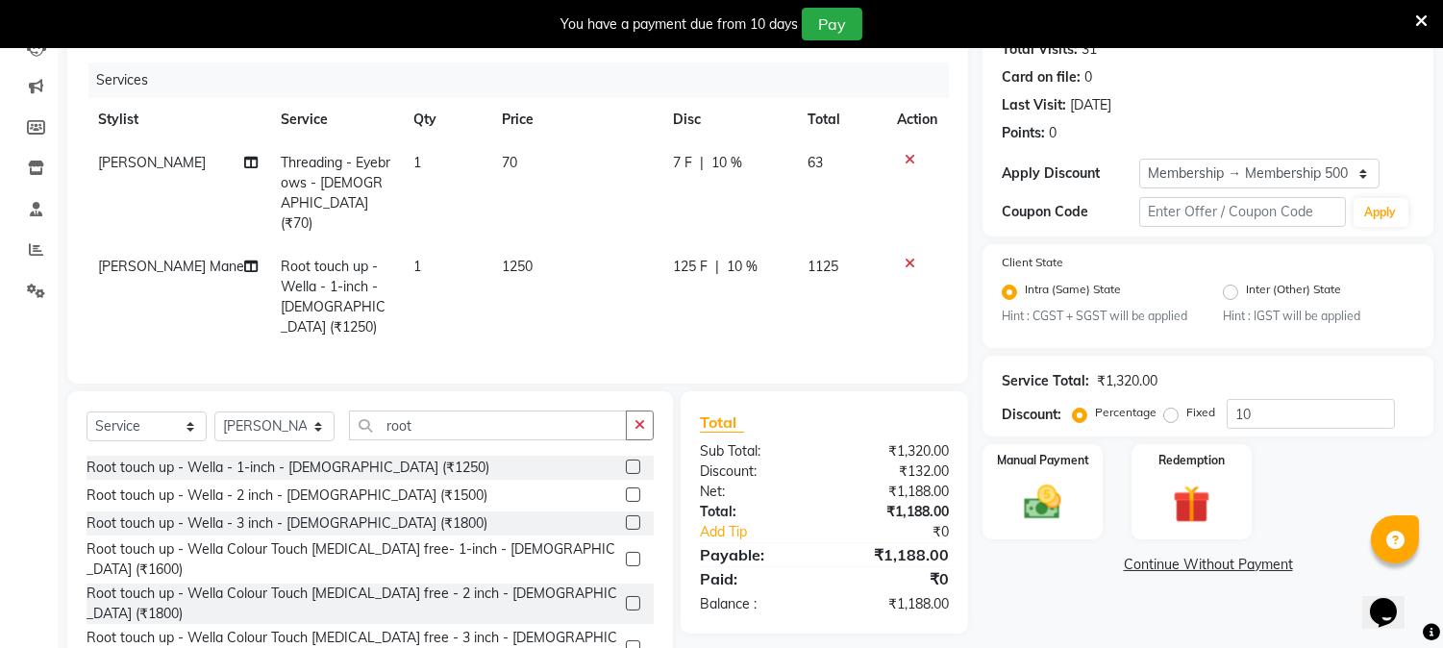
scroll to position [229, 0]
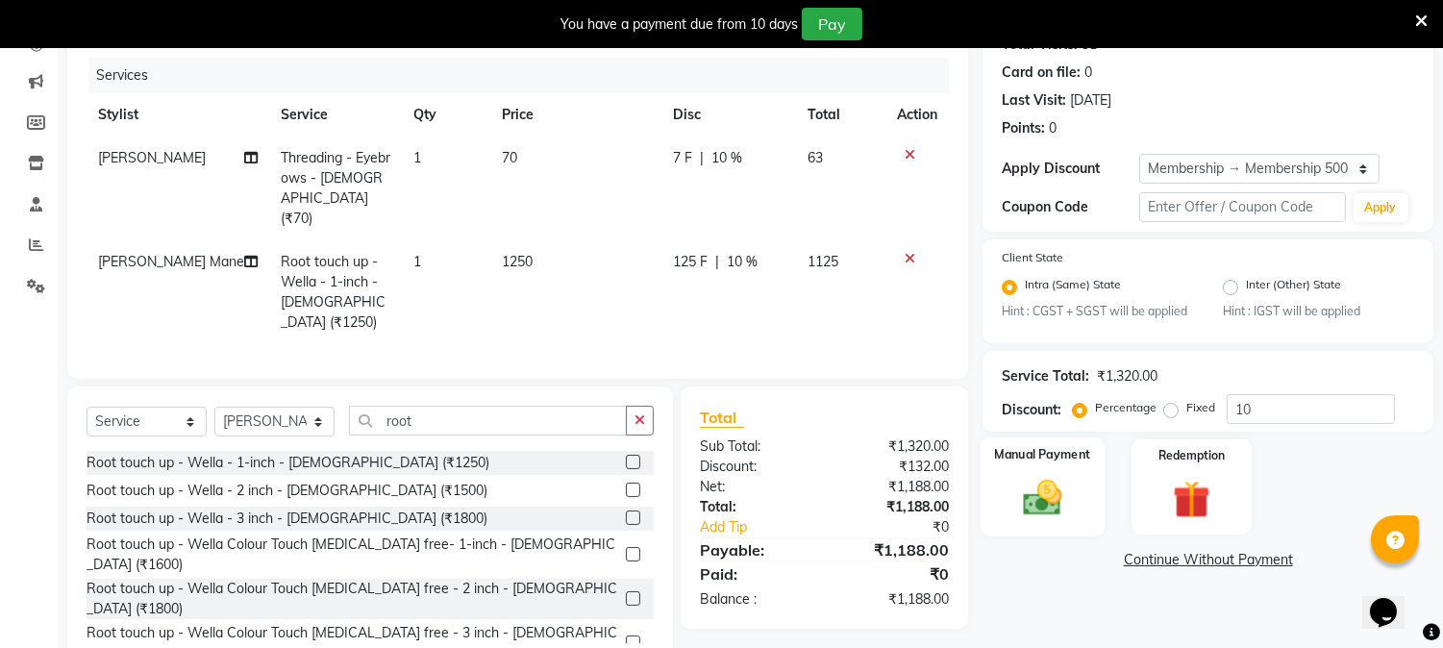
click at [1033, 506] on img at bounding box center [1043, 498] width 63 height 45
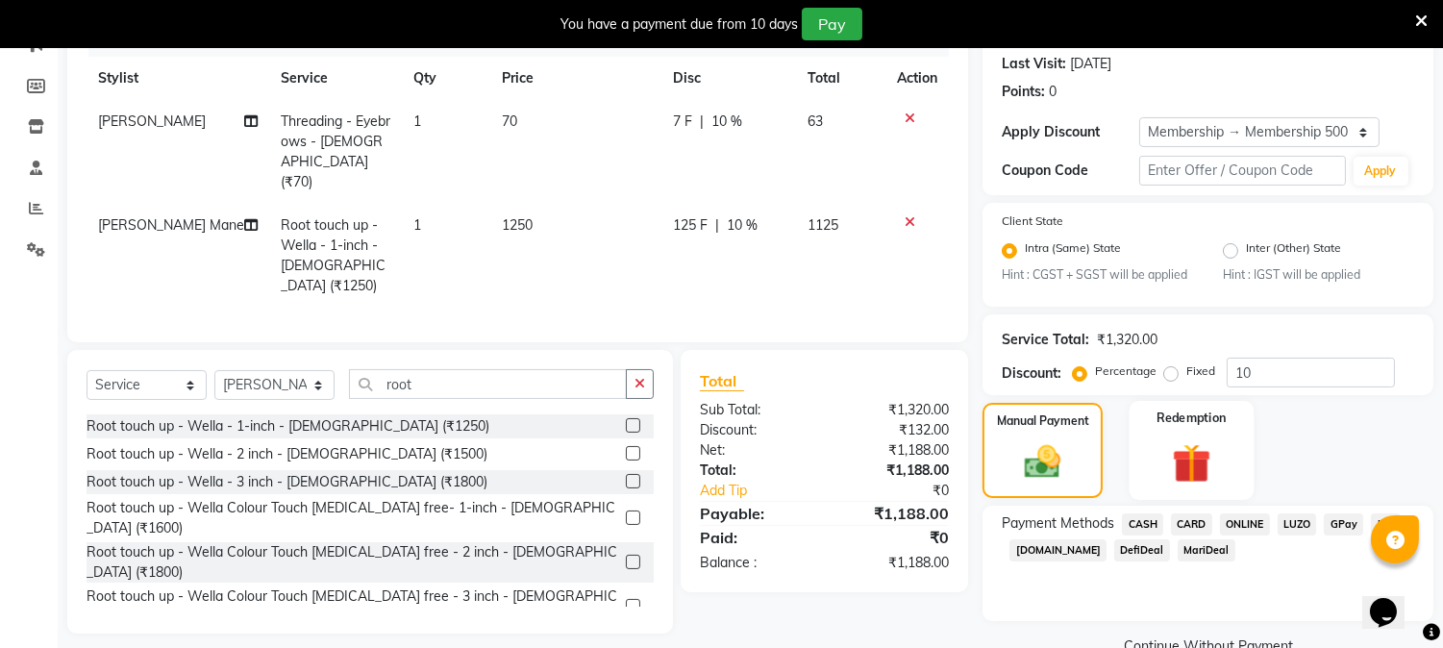
scroll to position [306, 0]
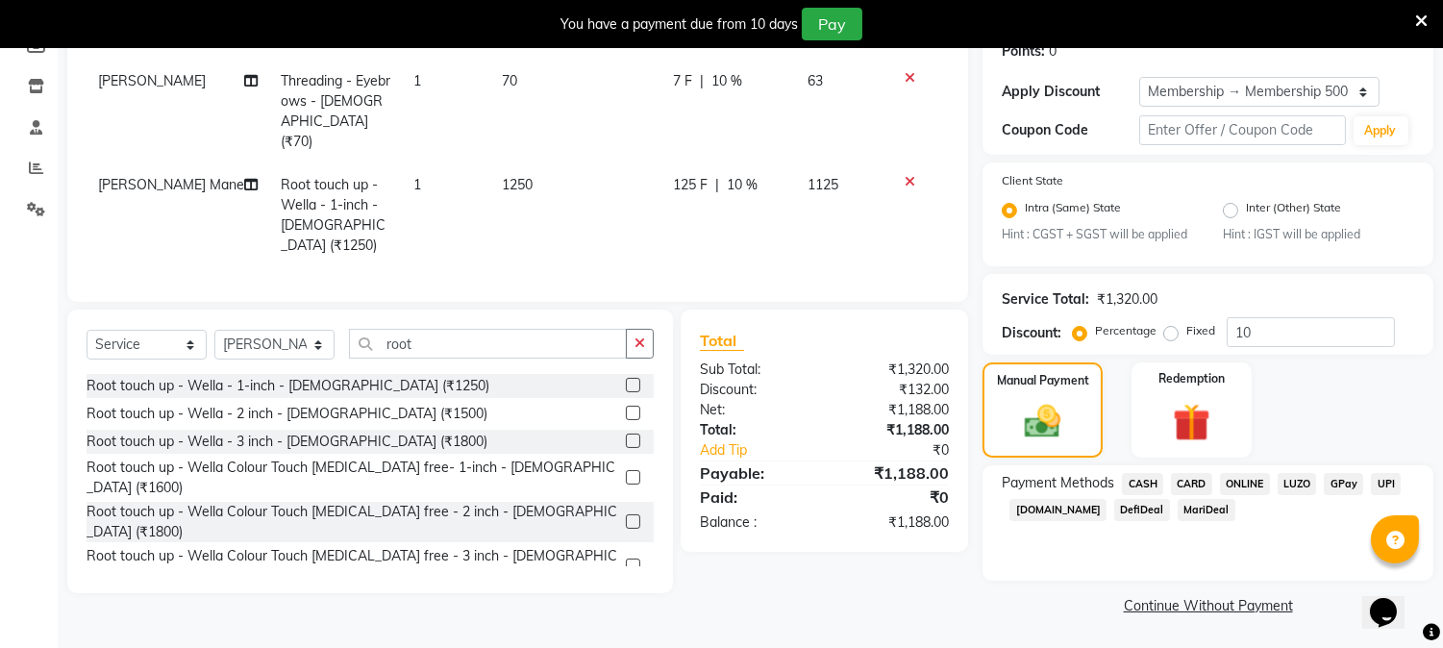
click at [1245, 482] on span "ONLINE" at bounding box center [1245, 484] width 50 height 22
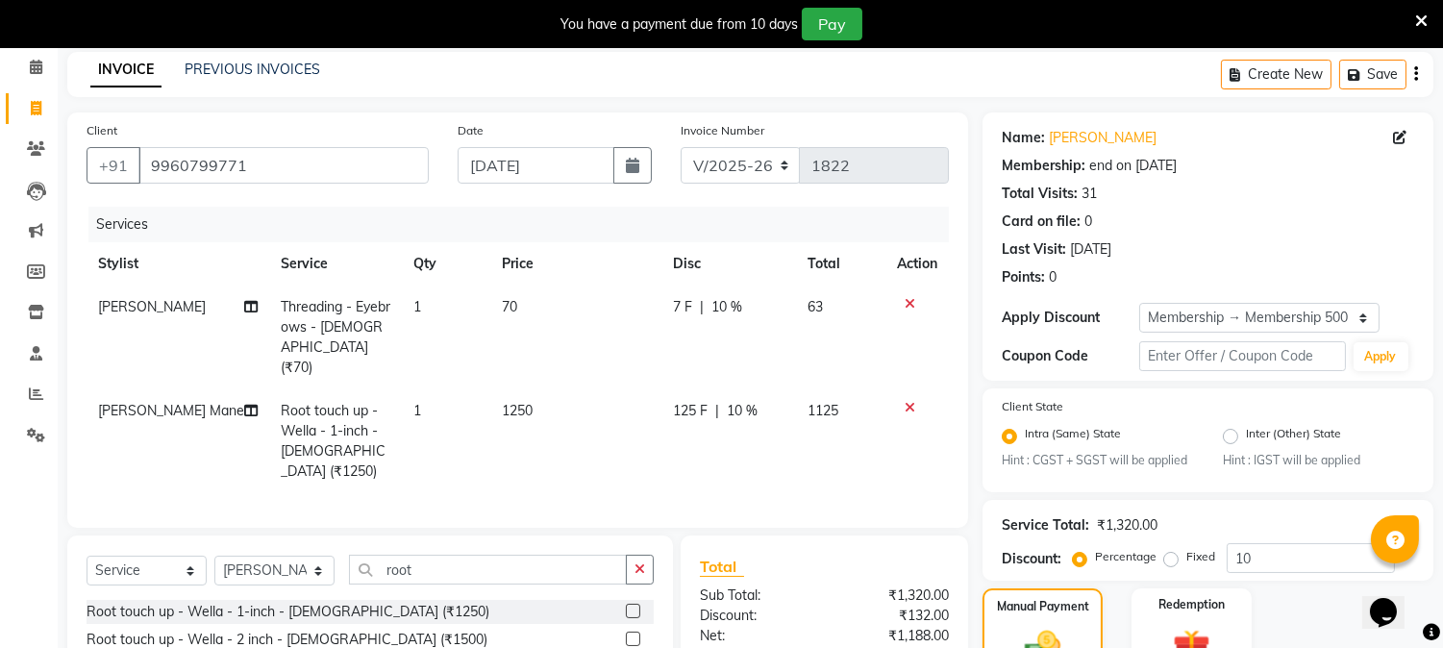
scroll to position [361, 0]
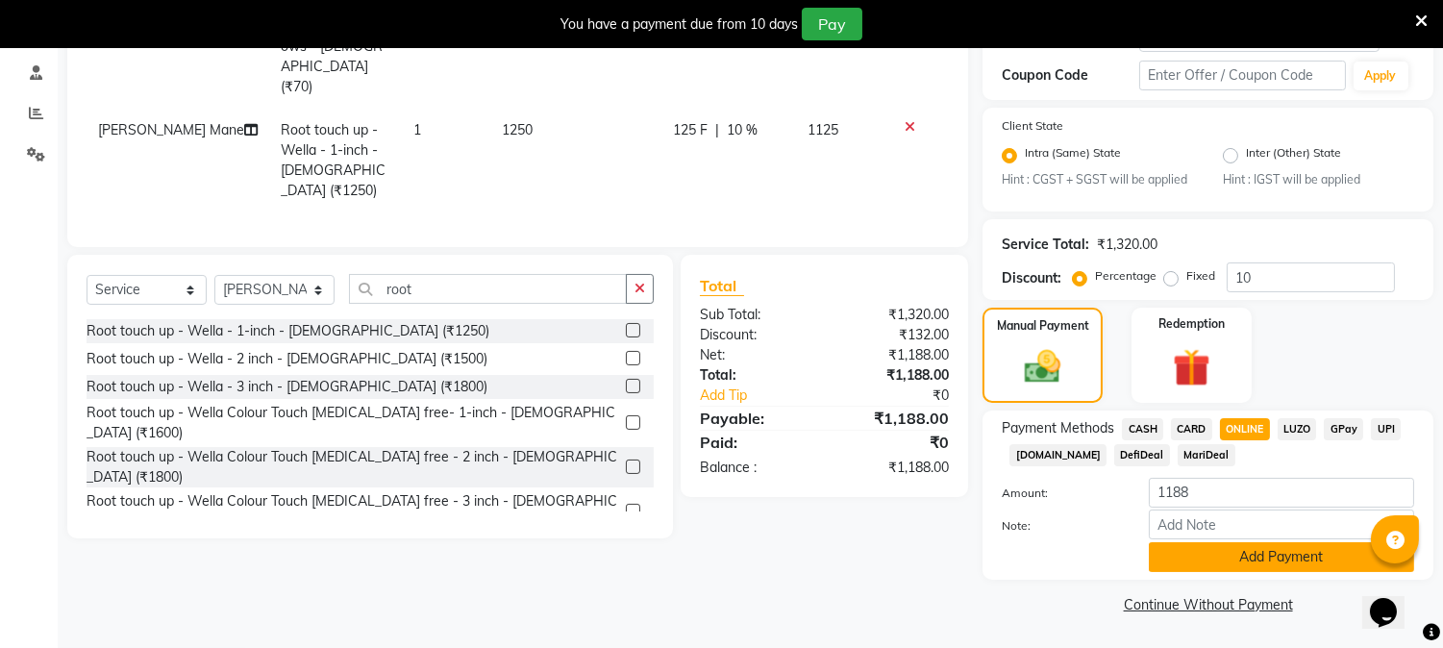
click at [1254, 554] on button "Add Payment" at bounding box center [1281, 557] width 265 height 30
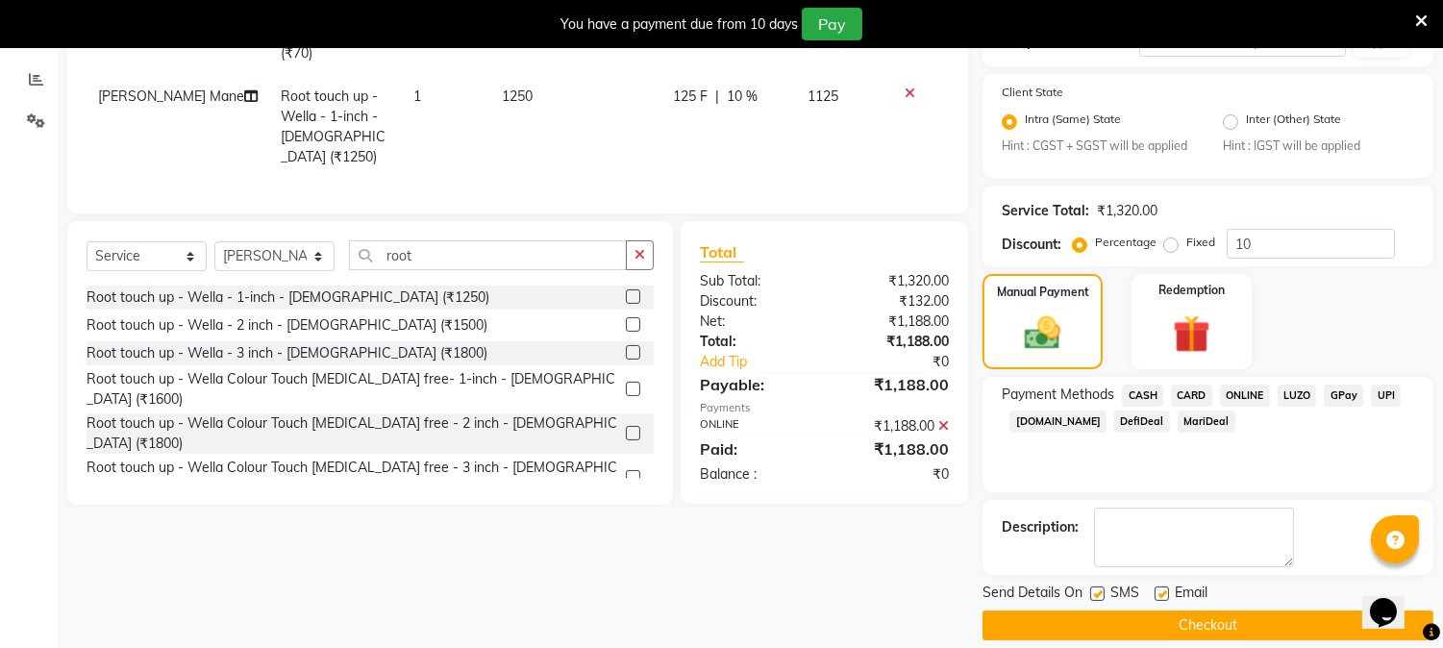
scroll to position [415, 0]
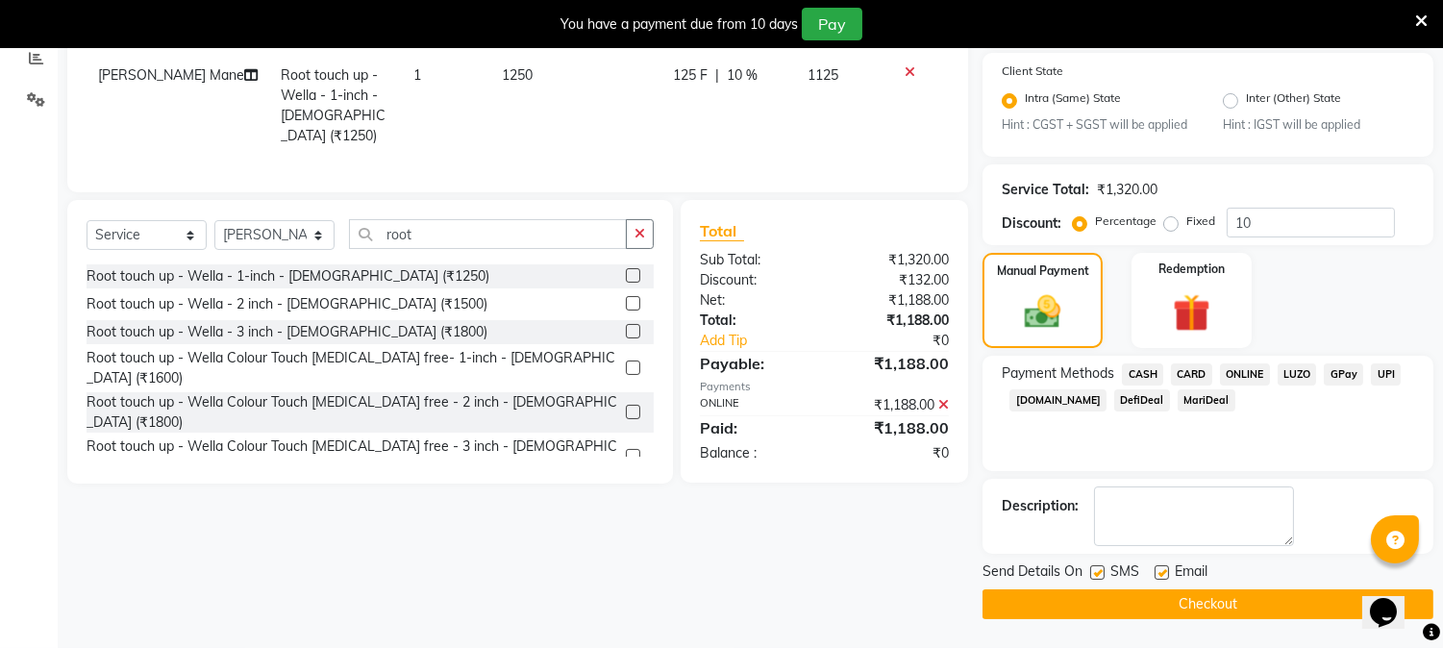
click at [1265, 591] on button "Checkout" at bounding box center [1208, 604] width 451 height 30
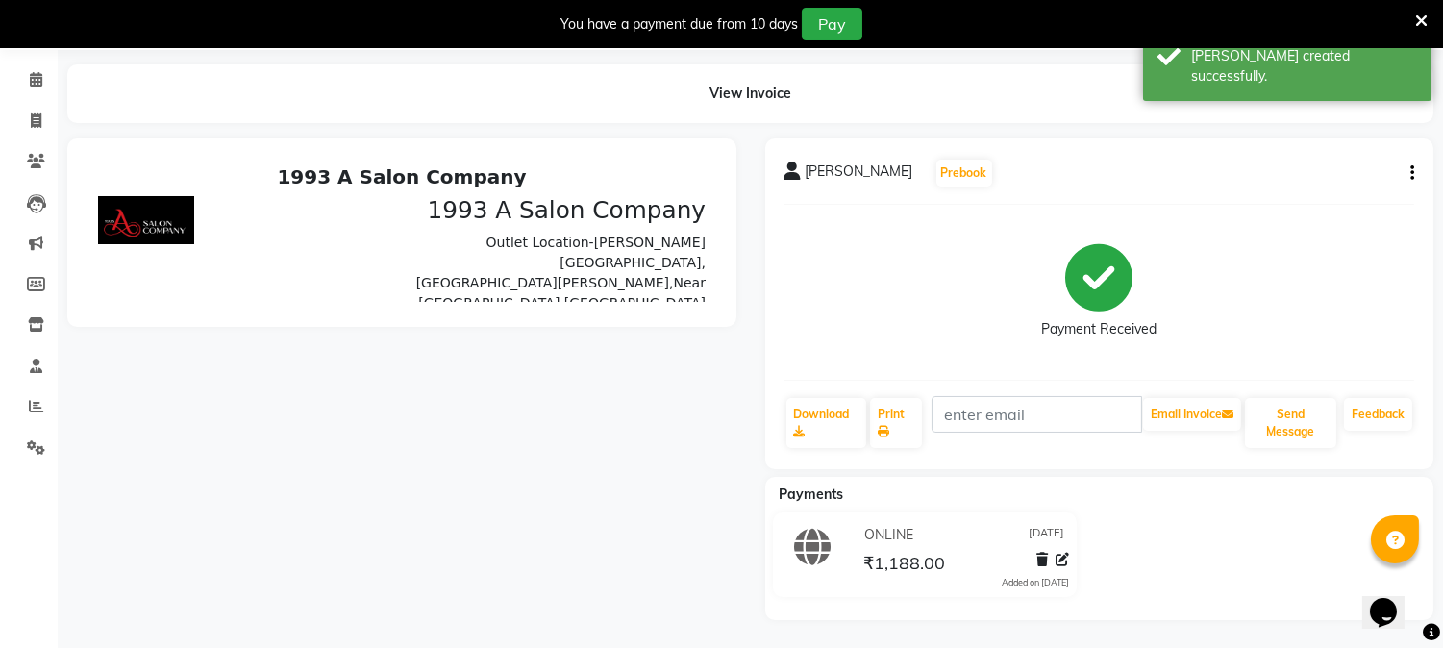
scroll to position [203, 0]
